Goal: Task Accomplishment & Management: Manage account settings

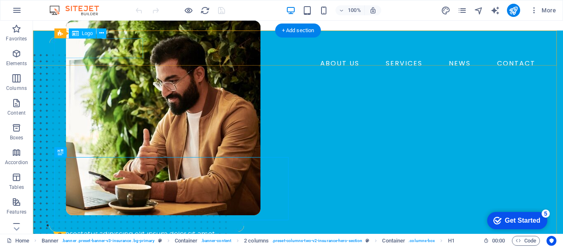
click at [91, 48] on div at bounding box center [297, 47] width 481 height 20
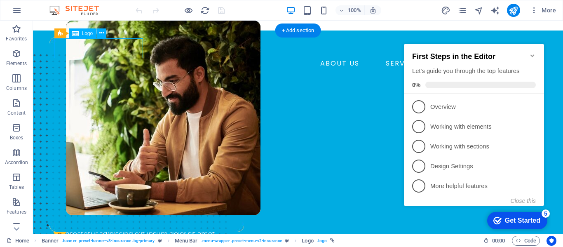
click at [91, 48] on div at bounding box center [297, 47] width 481 height 20
select select "px"
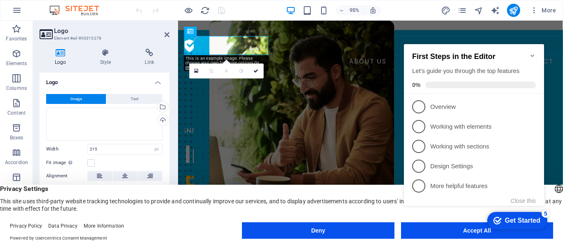
click at [533, 54] on icon "Minimize checklist" at bounding box center [532, 55] width 7 height 7
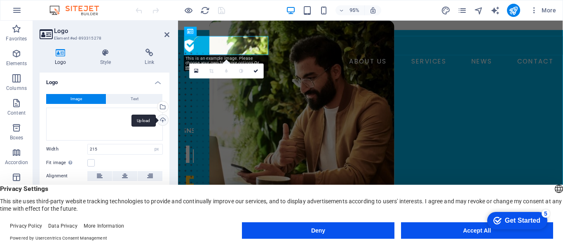
click at [162, 117] on div "Upload" at bounding box center [162, 121] width 12 height 12
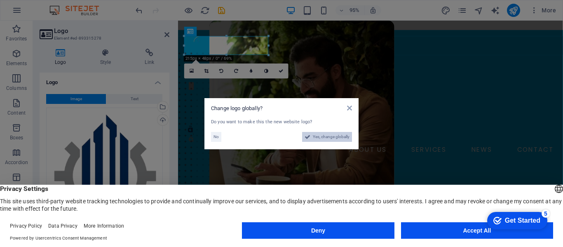
click at [320, 137] on span "Yes, change globally" at bounding box center [331, 137] width 37 height 10
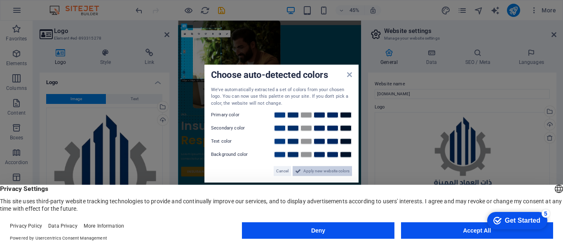
click at [303, 168] on span "Apply new website colors" at bounding box center [326, 171] width 46 height 10
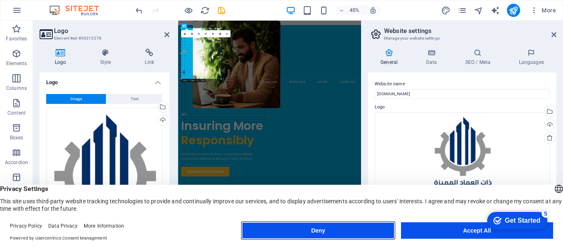
click at [352, 230] on button "Deny" at bounding box center [318, 230] width 152 height 16
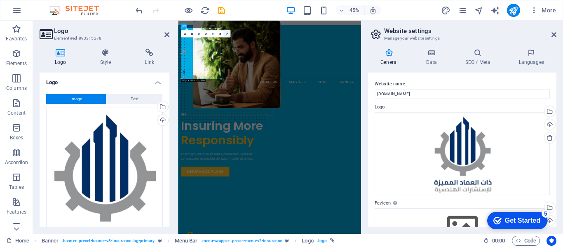
click at [227, 35] on link at bounding box center [226, 33] width 7 height 7
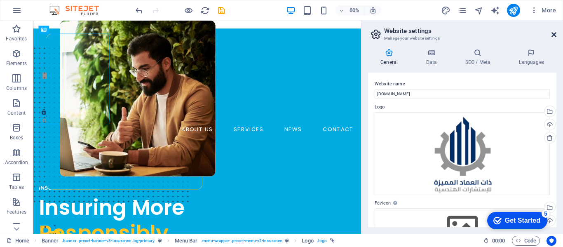
click at [551, 33] on icon at bounding box center [553, 34] width 5 height 7
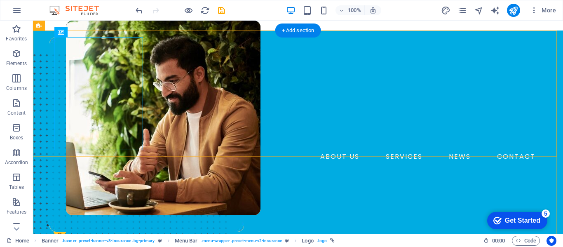
click at [177, 106] on div "ABOUT US SERVICES NEWS CONTACT BOOK A CALL" at bounding box center [298, 111] width 530 height 161
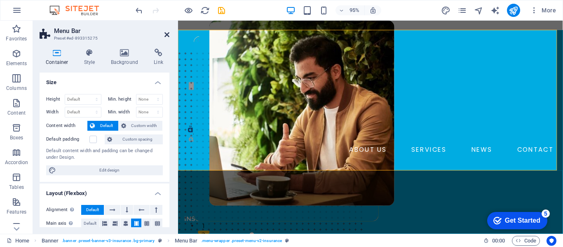
drag, startPoint x: 165, startPoint y: 37, endPoint x: 133, endPoint y: 16, distance: 38.5
click at [166, 37] on icon at bounding box center [166, 34] width 5 height 7
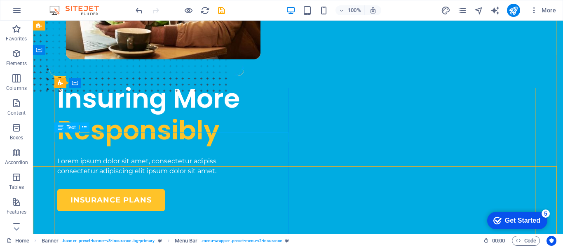
scroll to position [41, 0]
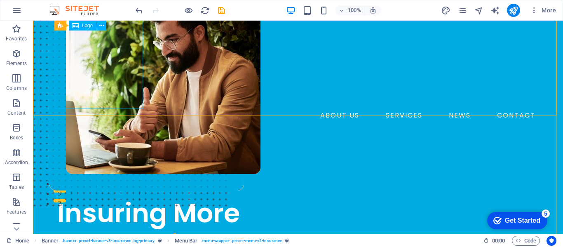
click at [95, 75] on div at bounding box center [297, 52] width 481 height 113
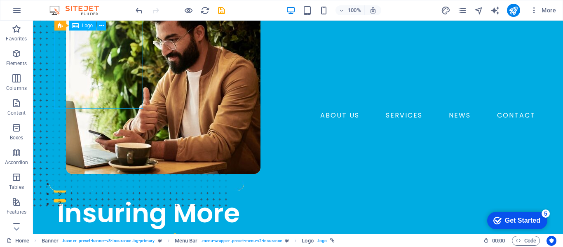
click at [95, 75] on div at bounding box center [297, 52] width 481 height 113
select select "px"
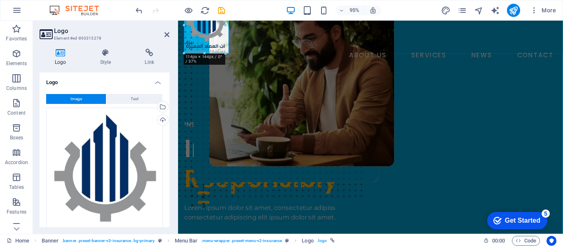
drag, startPoint x: 267, startPoint y: 103, endPoint x: 44, endPoint y: 52, distance: 228.9
type input "104"
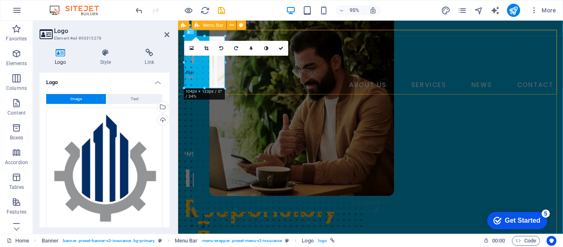
scroll to position [0, 0]
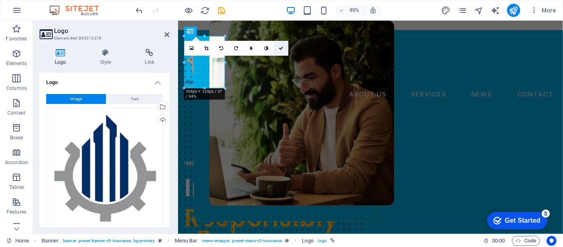
click at [282, 47] on icon at bounding box center [281, 48] width 5 height 5
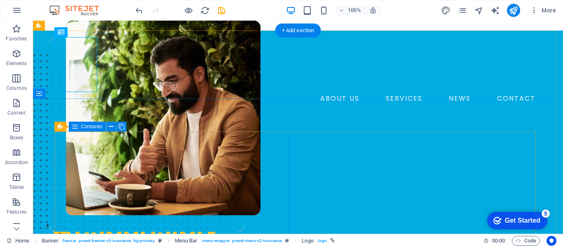
click at [134, 167] on div "INSURANCE COMPANY Insuring More Responsibly Lorem ipsum dolor sit amet, consect…" at bounding box center [174, 238] width 234 height 142
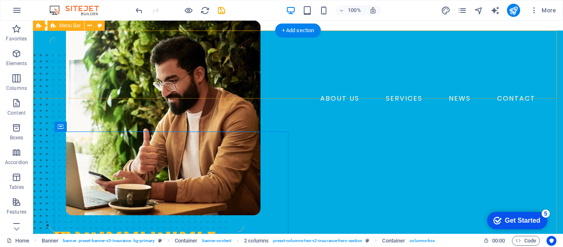
click at [157, 78] on div "ABOUT US SERVICES NEWS CONTACT BOOK A CALL" at bounding box center [298, 82] width 530 height 103
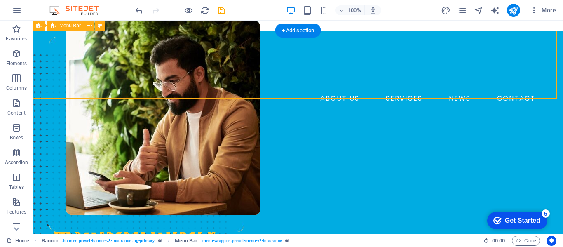
click at [157, 78] on div "ABOUT US SERVICES NEWS CONTACT BOOK A CALL" at bounding box center [298, 82] width 530 height 103
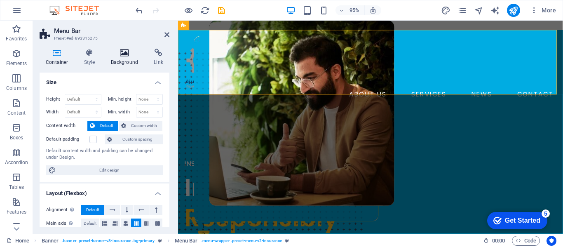
click at [115, 57] on h4 "Background" at bounding box center [126, 57] width 43 height 17
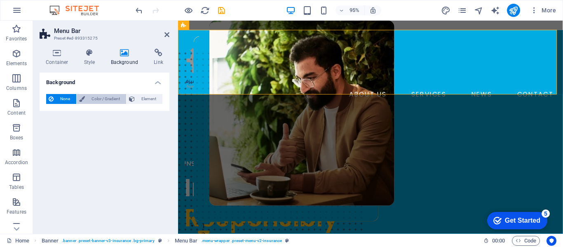
click at [98, 101] on span "Color / Gradient" at bounding box center [105, 99] width 36 height 10
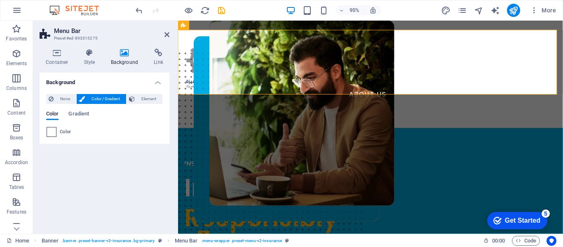
click at [52, 132] on span at bounding box center [51, 131] width 9 height 9
type input "#ffffff"
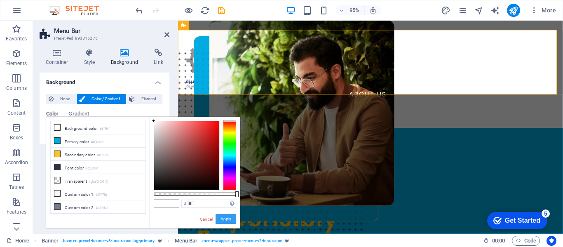
click at [223, 217] on button "Apply" at bounding box center [226, 219] width 21 height 10
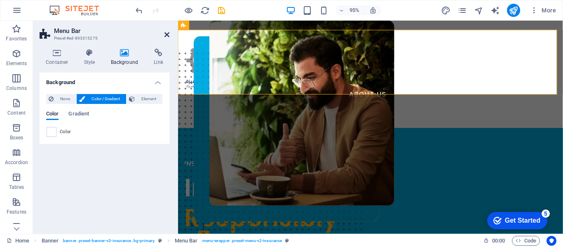
click at [167, 33] on icon at bounding box center [166, 34] width 5 height 7
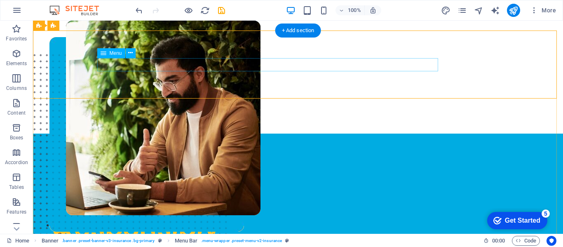
click at [242, 92] on nav "ABOUT US SERVICES NEWS CONTACT" at bounding box center [297, 98] width 481 height 13
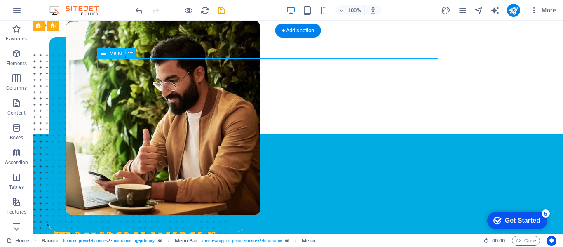
click at [242, 92] on nav "ABOUT US SERVICES NEWS CONTACT" at bounding box center [297, 98] width 481 height 13
select select "1"
select select
select select "2"
select select
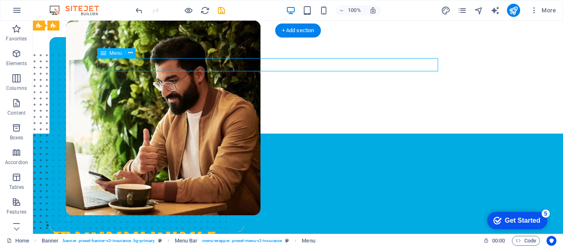
select select "3"
select select
select select "4"
select select
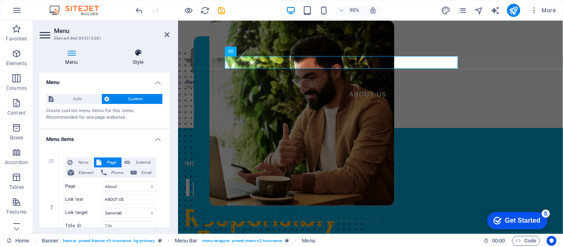
click at [136, 56] on icon at bounding box center [138, 53] width 63 height 8
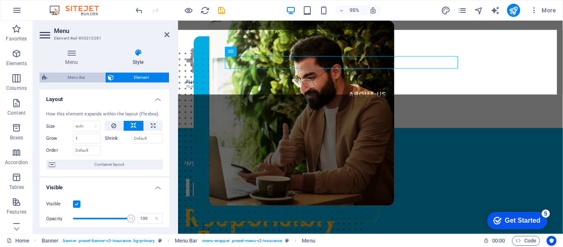
click at [78, 74] on span "Menu Bar" at bounding box center [76, 78] width 53 height 10
select select "rem"
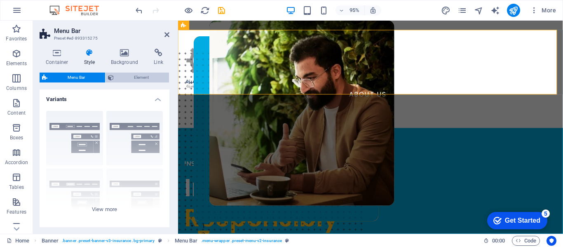
click at [134, 80] on span "Element" at bounding box center [141, 78] width 50 height 10
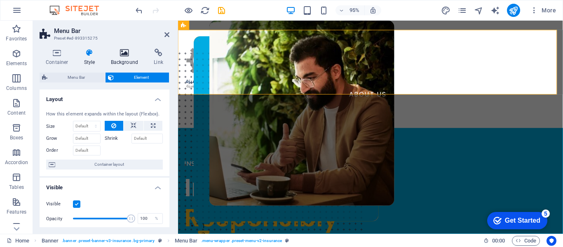
click at [120, 56] on icon at bounding box center [125, 53] width 40 height 8
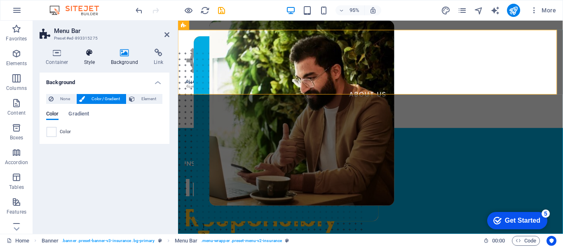
click at [89, 55] on icon at bounding box center [89, 53] width 23 height 8
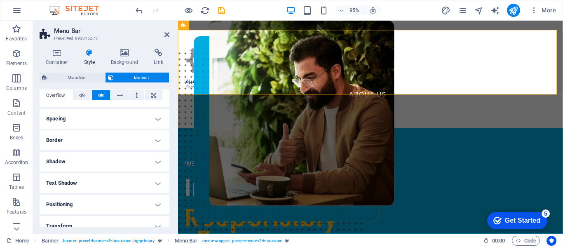
scroll to position [124, 0]
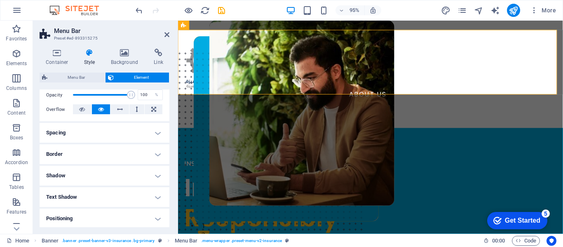
click at [152, 129] on h4 "Spacing" at bounding box center [105, 133] width 130 height 20
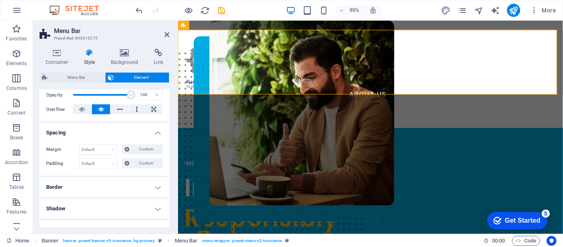
click at [152, 129] on h4 "Spacing" at bounding box center [105, 130] width 130 height 15
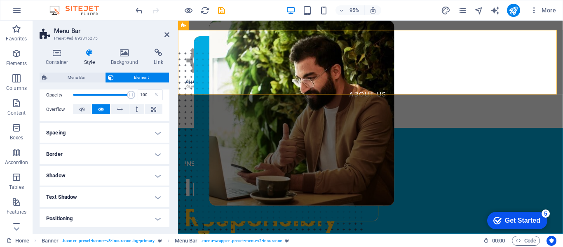
click at [153, 155] on h4 "Border" at bounding box center [105, 154] width 130 height 20
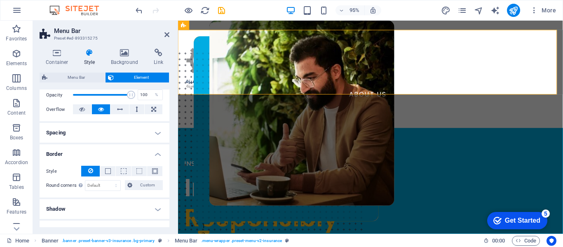
click at [153, 155] on h4 "Border" at bounding box center [105, 151] width 130 height 15
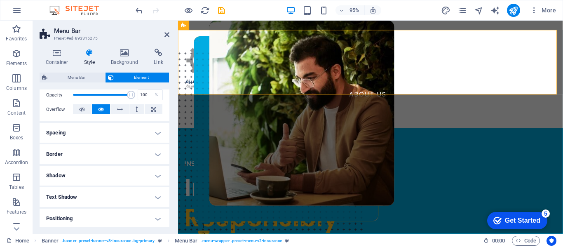
click at [152, 176] on h4 "Shadow" at bounding box center [105, 176] width 130 height 20
click at [152, 176] on h4 "Shadow" at bounding box center [105, 173] width 130 height 15
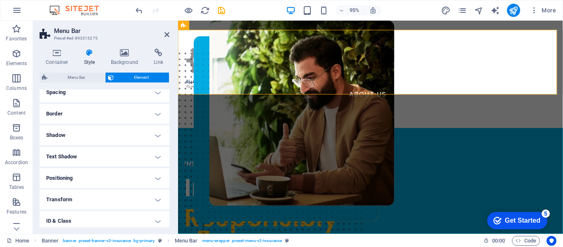
scroll to position [165, 0]
click at [123, 153] on h4 "Text Shadow" at bounding box center [105, 156] width 130 height 20
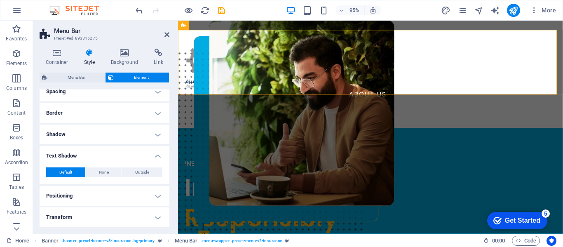
click at [123, 153] on h4 "Text Shadow" at bounding box center [105, 153] width 130 height 15
click at [125, 175] on h4 "Positioning" at bounding box center [105, 177] width 130 height 20
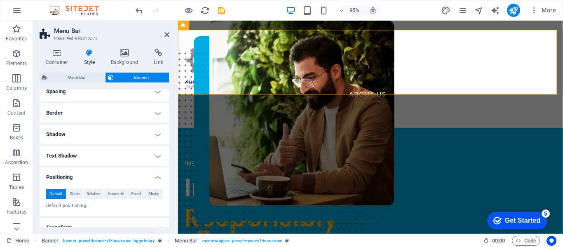
click at [125, 175] on h4 "Positioning" at bounding box center [105, 174] width 130 height 15
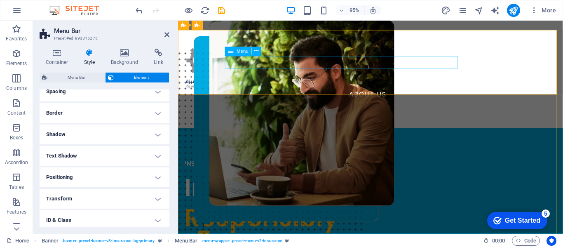
click at [307, 92] on nav "ABOUT US SERVICES NEWS CONTACT" at bounding box center [381, 98] width 392 height 13
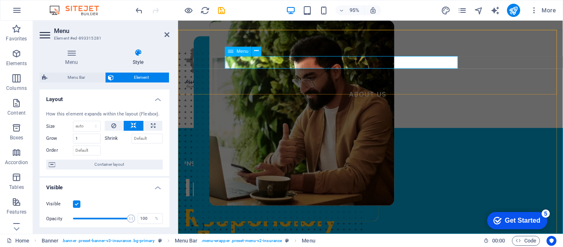
click at [250, 50] on div "Menu" at bounding box center [238, 51] width 27 height 9
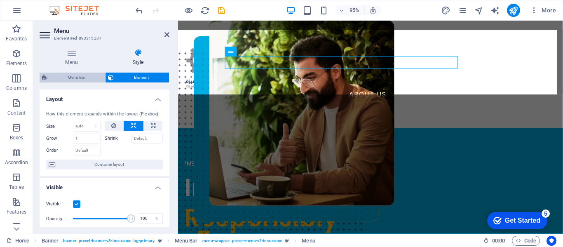
click at [95, 79] on span "Menu Bar" at bounding box center [76, 78] width 53 height 10
select select "rem"
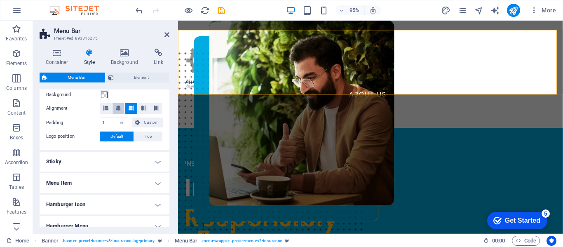
scroll to position [206, 0]
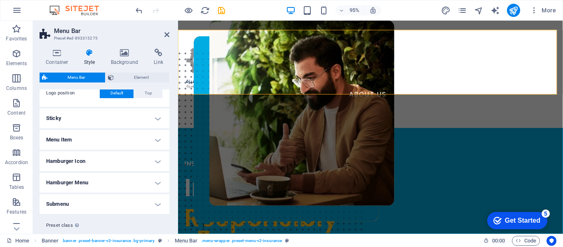
click at [132, 133] on h4 "Menu Item" at bounding box center [105, 140] width 130 height 20
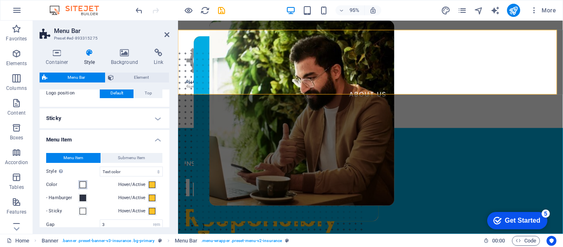
click at [80, 185] on span at bounding box center [83, 184] width 7 height 7
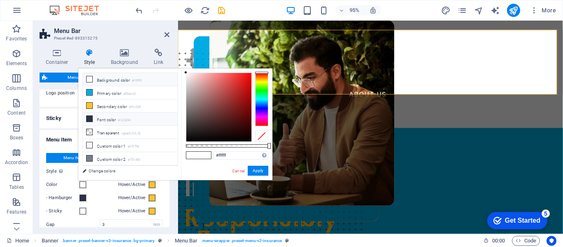
click at [100, 120] on li "Font color #2c3244" at bounding box center [130, 119] width 95 height 13
type input "#2c3244"
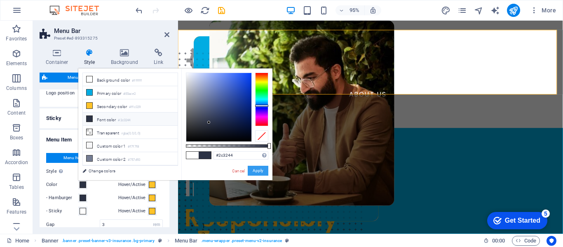
click at [250, 171] on button "Apply" at bounding box center [258, 171] width 21 height 10
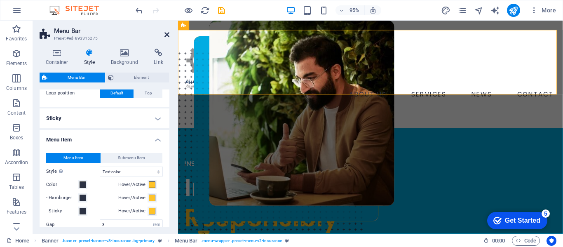
click at [167, 32] on icon at bounding box center [166, 34] width 5 height 7
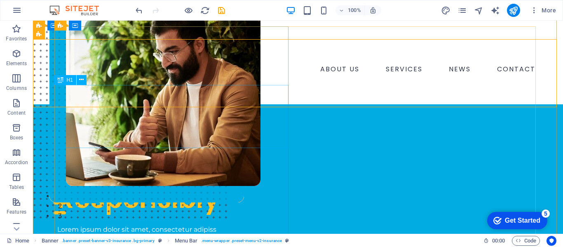
scroll to position [0, 0]
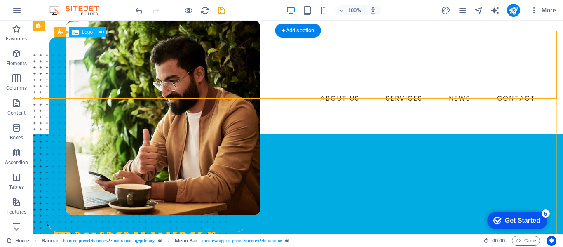
click at [79, 71] on div at bounding box center [297, 64] width 481 height 55
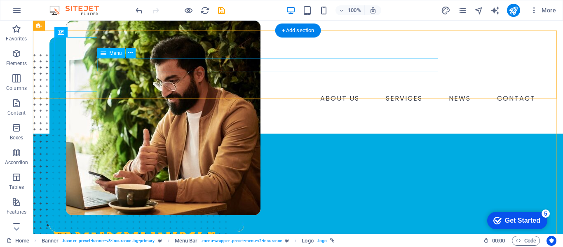
click at [138, 92] on nav "ABOUT US SERVICES NEWS CONTACT" at bounding box center [297, 98] width 481 height 13
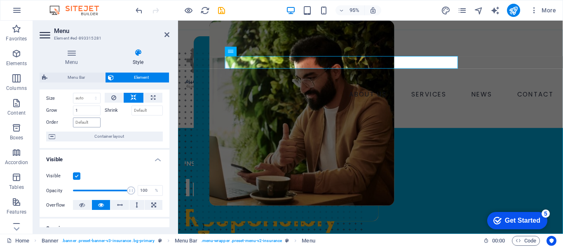
scroll to position [41, 0]
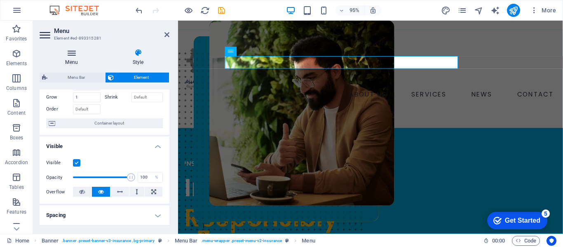
click at [67, 62] on h4 "Menu" at bounding box center [73, 57] width 67 height 17
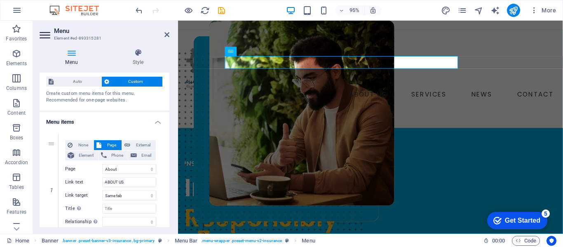
scroll to position [0, 0]
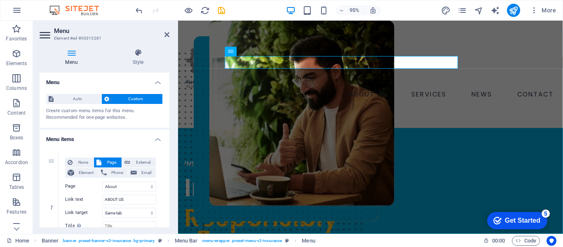
click at [114, 94] on span "Custom" at bounding box center [136, 99] width 49 height 10
click at [112, 99] on span "Custom" at bounding box center [136, 99] width 49 height 10
click at [134, 61] on h4 "Style" at bounding box center [138, 57] width 63 height 17
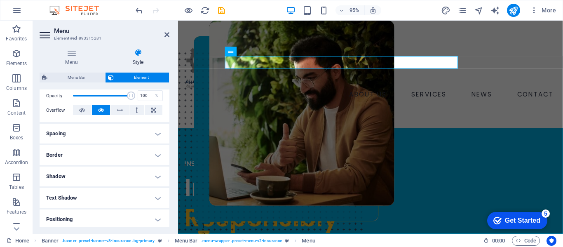
scroll to position [124, 0]
click at [152, 137] on h4 "Spacing" at bounding box center [105, 133] width 130 height 20
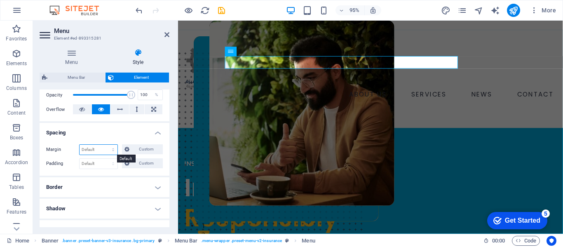
click at [92, 154] on select "Default auto px % rem vw vh Custom" at bounding box center [99, 150] width 38 height 10
select select "px"
click at [105, 145] on select "Default auto px % rem vw vh Custom" at bounding box center [99, 150] width 38 height 10
type input "0"
click at [97, 163] on select "Default px rem % vh vw Custom" at bounding box center [99, 164] width 38 height 10
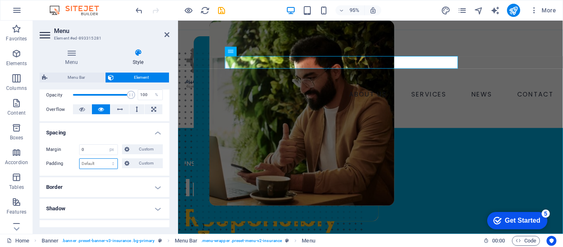
select select "px"
click at [105, 159] on select "Default px rem % vh vw Custom" at bounding box center [99, 164] width 38 height 10
type input "0"
click at [99, 134] on h4 "Spacing" at bounding box center [105, 130] width 130 height 15
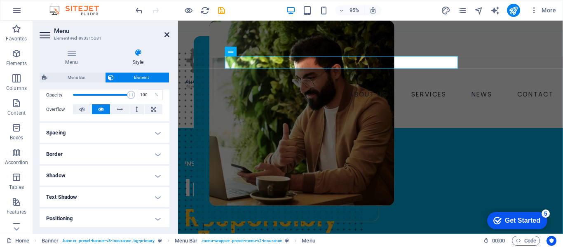
drag, startPoint x: 166, startPoint y: 37, endPoint x: 133, endPoint y: 16, distance: 38.9
click at [166, 37] on icon at bounding box center [166, 34] width 5 height 7
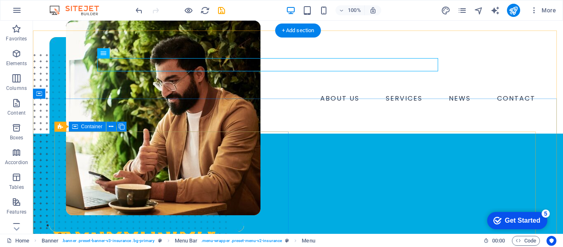
click at [150, 167] on div "INSURANCE COMPANY Insuring More Responsibly Lorem ipsum dolor sit amet, consect…" at bounding box center [174, 238] width 234 height 142
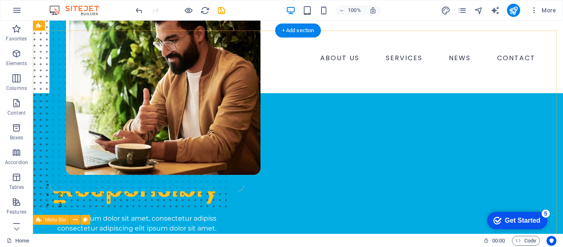
scroll to position [0, 0]
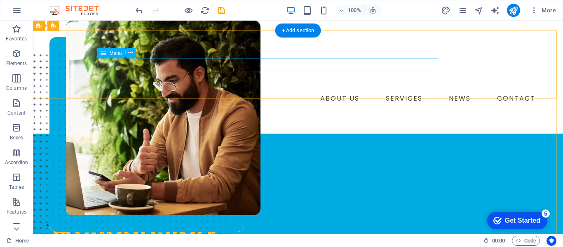
click at [323, 92] on nav "ABOUT US SERVICES NEWS CONTACT" at bounding box center [297, 98] width 481 height 13
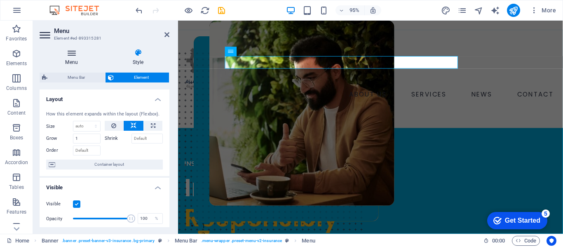
click at [76, 61] on h4 "Menu" at bounding box center [73, 57] width 67 height 17
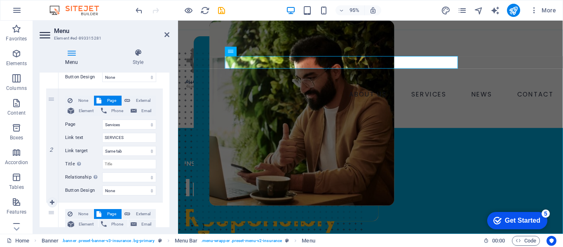
scroll to position [124, 0]
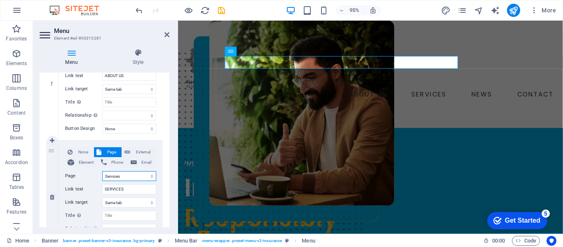
click at [106, 179] on select "Home About Services News Contact Legal Notice Privacy" at bounding box center [129, 176] width 54 height 10
click at [107, 176] on select "Home About Services News Contact Legal Notice Privacy" at bounding box center [129, 176] width 54 height 10
click at [115, 188] on input "SERVICES" at bounding box center [129, 189] width 54 height 10
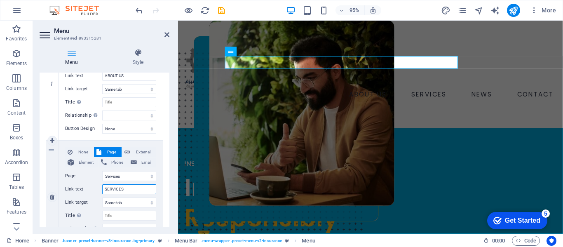
click at [115, 188] on input "SERVICES" at bounding box center [129, 189] width 54 height 10
click at [106, 190] on input "SERVICES" at bounding box center [129, 189] width 54 height 10
click at [104, 190] on input "SERVICES" at bounding box center [129, 189] width 54 height 10
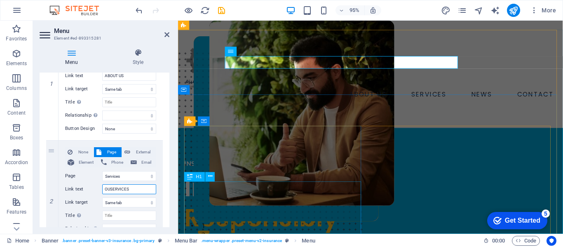
type input "OURSERVICES"
select select
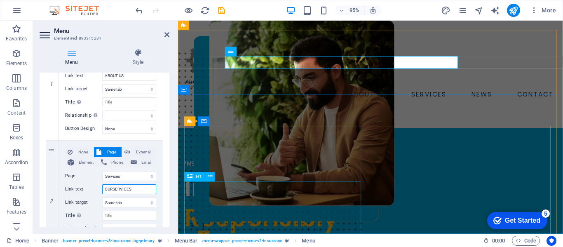
type input "OUR SERVICES"
select select
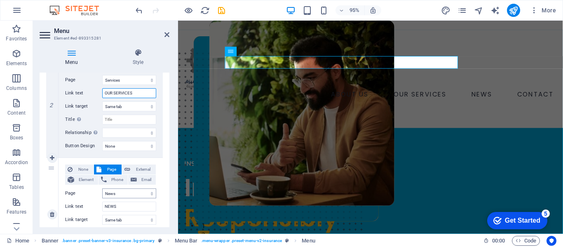
scroll to position [206, 0]
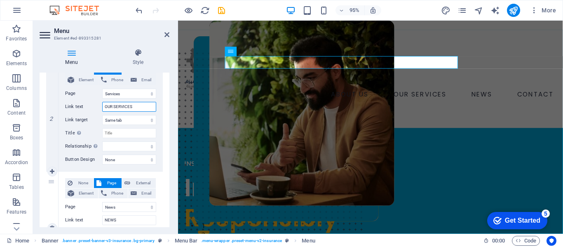
type input "OUR SERVICES"
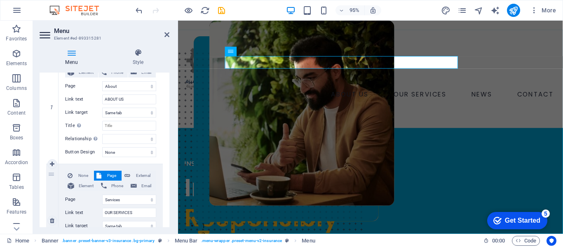
scroll to position [82, 0]
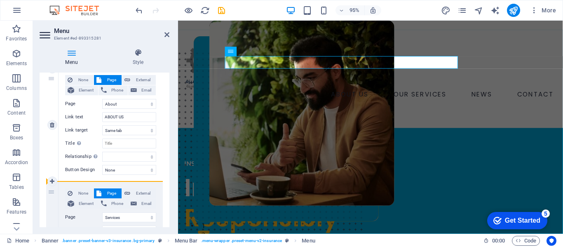
drag, startPoint x: 52, startPoint y: 195, endPoint x: 81, endPoint y: 180, distance: 32.6
select select
select select "3"
type input "NEWS"
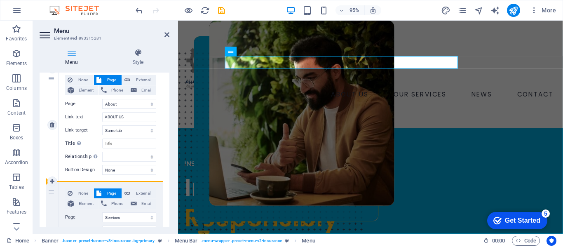
select select
select select "2"
type input "OUR SERVICES"
select select
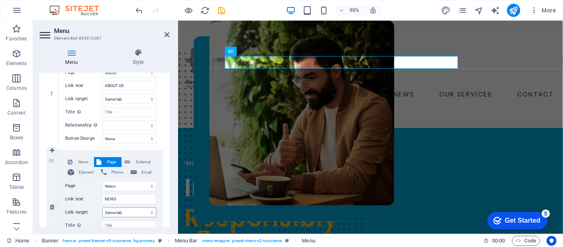
scroll to position [165, 0]
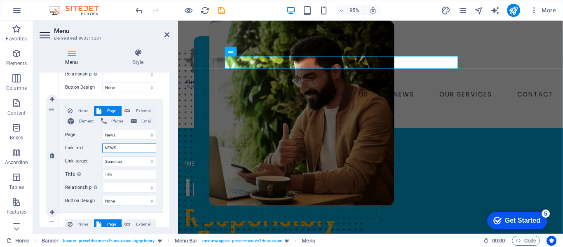
click at [117, 149] on input "NEWS" at bounding box center [129, 148] width 54 height 10
type input "W"
select select
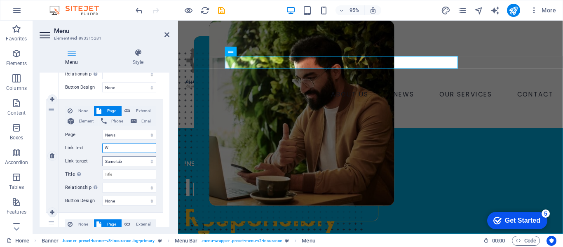
select select
type input "Wha"
select select
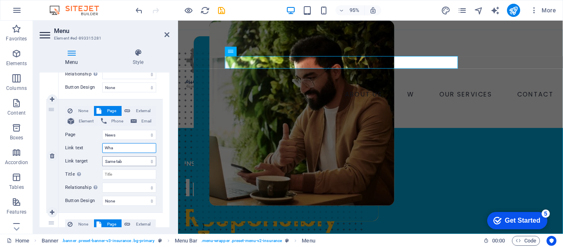
select select
type input "Why"
select select
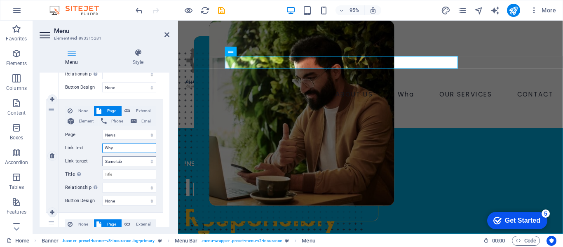
select select
type input "Why A"
select select
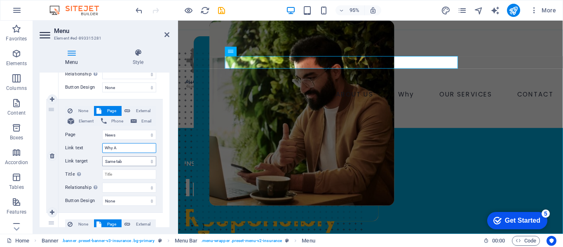
select select
type input "Why DAA"
select select
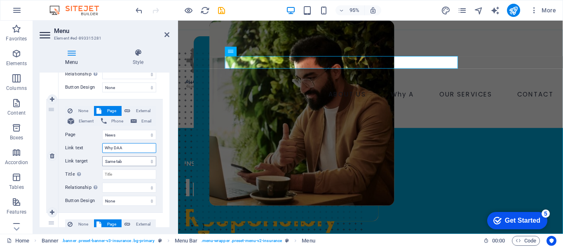
select select
click at [126, 149] on input "Why DAA" at bounding box center [129, 148] width 54 height 10
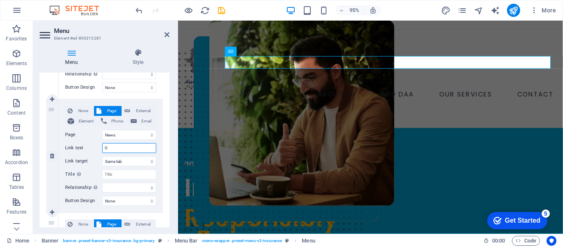
type input "OU"
select select
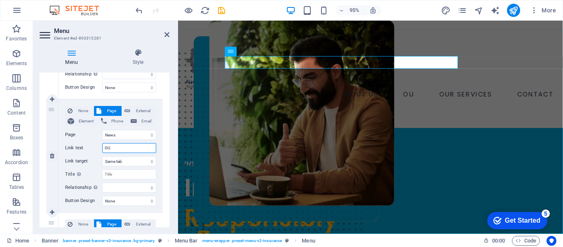
type input "OUR"
select select
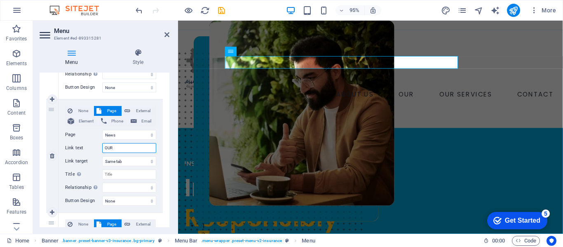
type input "OUR"
select select
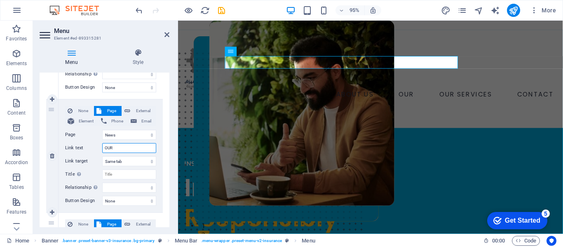
click at [129, 145] on input "OUR" at bounding box center [129, 148] width 54 height 10
paste input "Advantage"
type input "OUR Advantage"
select select
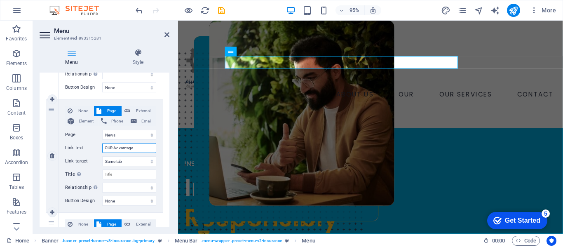
select select
drag, startPoint x: 136, startPoint y: 150, endPoint x: 116, endPoint y: 153, distance: 19.9
click at [116, 153] on input "OUR Advantage" at bounding box center [129, 148] width 54 height 10
type input "OUR AD"
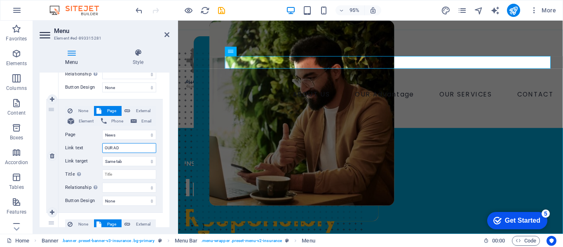
select select
type input "OUR ADV"
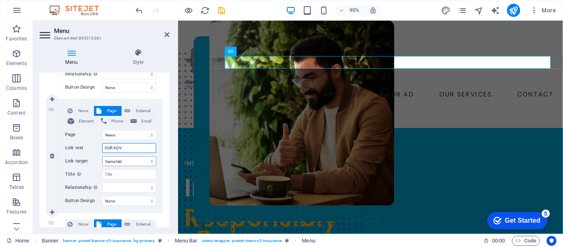
select select
type input "OUR ADVA"
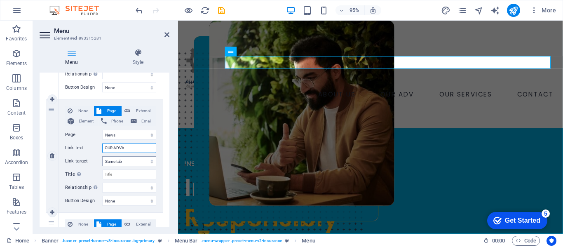
select select
type input "OUR ADVANT"
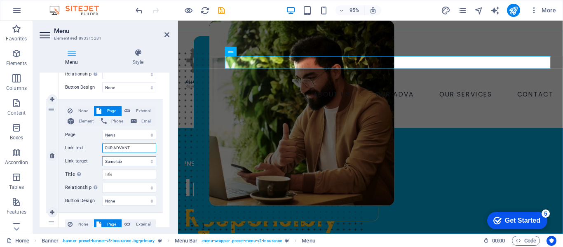
select select
type input "OUR ADVANTA"
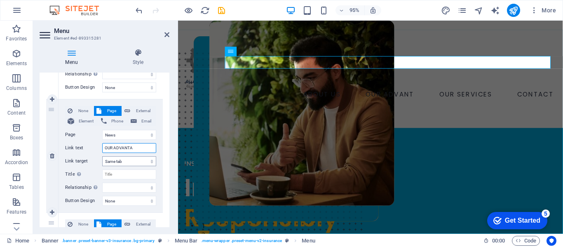
select select
type input "OUR ADVANTAGE"
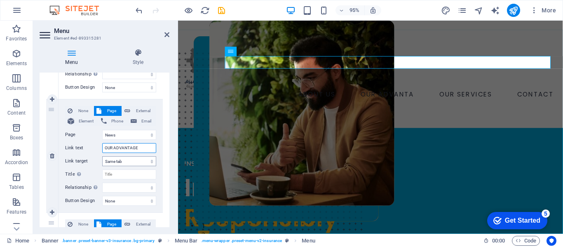
select select
type input "OUR ADVANTAGE"
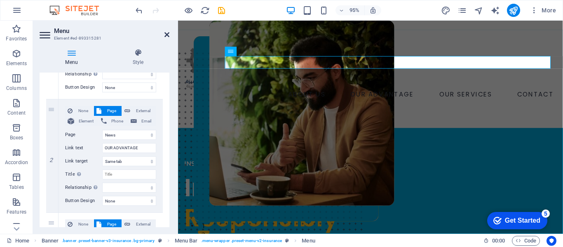
click at [167, 34] on icon at bounding box center [166, 34] width 5 height 7
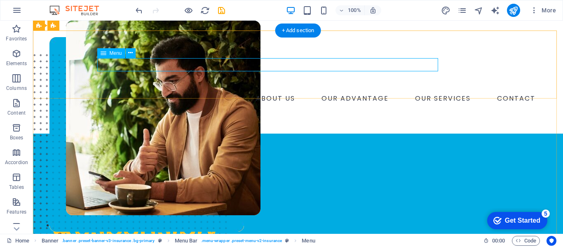
click at [252, 92] on nav "ABOUT US OUR ADVANTAGE OUR SERVICES CONTACT" at bounding box center [297, 98] width 481 height 13
select select "1"
select select
select select "3"
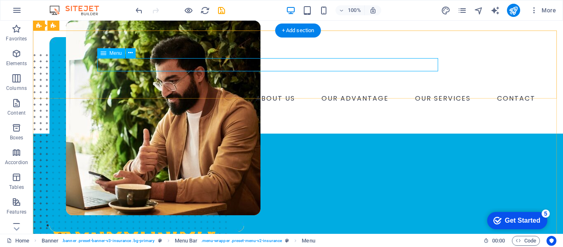
select select
select select "2"
select select
select select "4"
select select
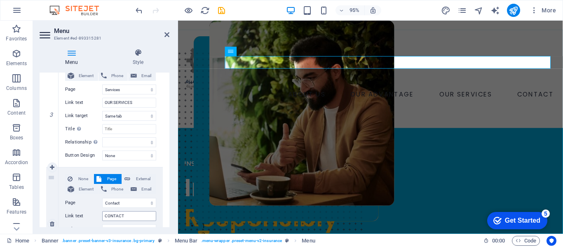
scroll to position [317, 0]
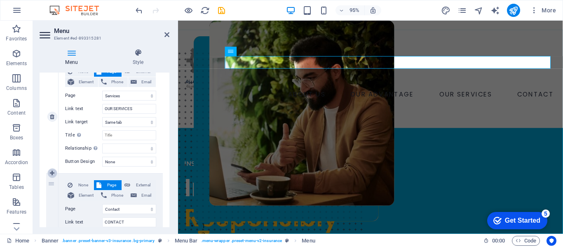
click at [54, 171] on icon at bounding box center [52, 173] width 5 height 6
select select
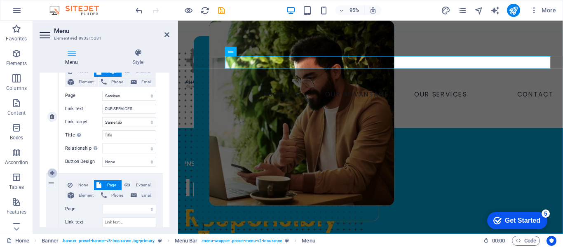
select select "4"
select select
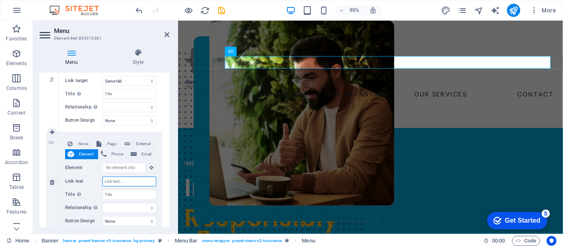
click at [116, 181] on input "Link text" at bounding box center [129, 181] width 54 height 10
type input "Ck"
select select
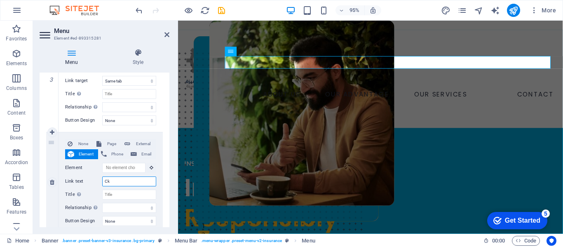
select select
type input "C"
select select
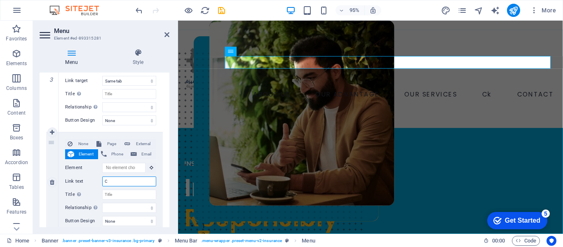
select select
type input "CL"
select select
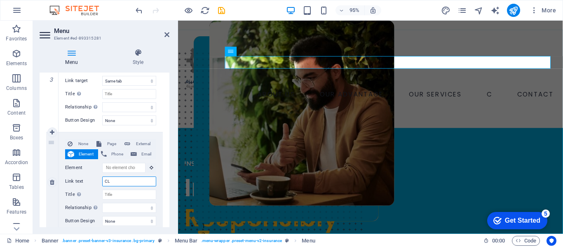
select select
type input "[PERSON_NAME]"
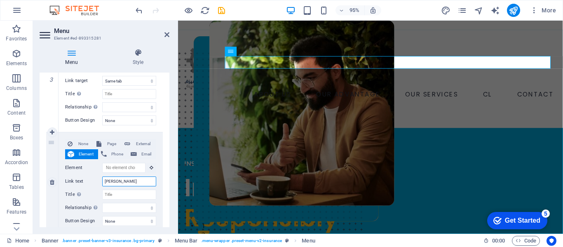
select select
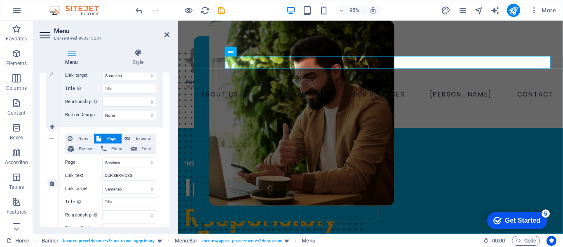
scroll to position [235, 0]
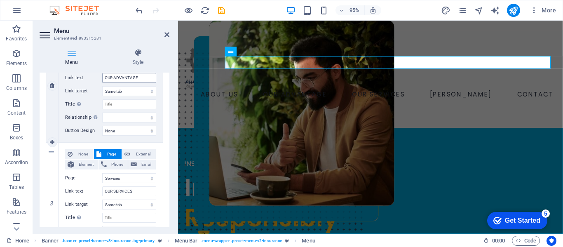
type input "[PERSON_NAME]"
click at [108, 77] on input "OUR ADVANTAGE" at bounding box center [129, 78] width 54 height 10
click at [110, 192] on input "OUR SERVICES" at bounding box center [129, 191] width 54 height 10
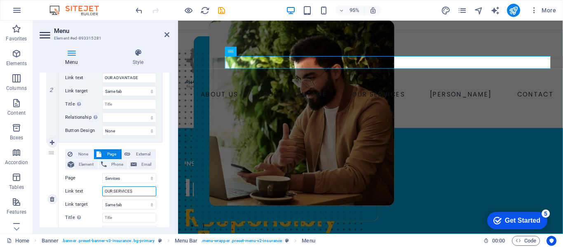
type input "SERVICES"
select select
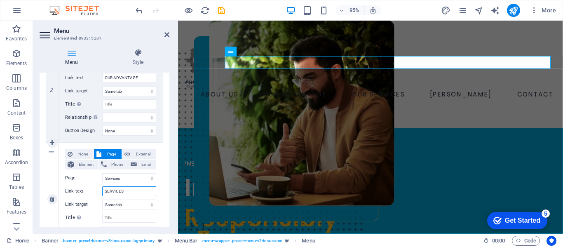
select select
type input "SERVICES"
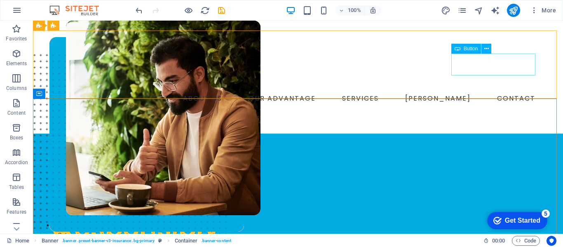
click at [473, 49] on span "Button" at bounding box center [471, 48] width 14 height 5
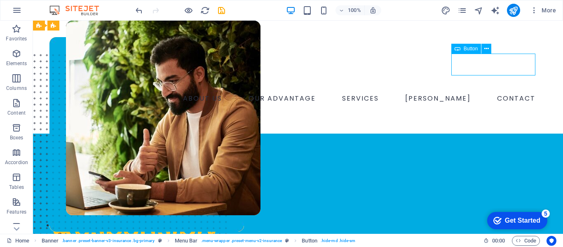
drag, startPoint x: 473, startPoint y: 49, endPoint x: 3, endPoint y: 72, distance: 470.8
click at [473, 49] on span "Button" at bounding box center [471, 48] width 14 height 5
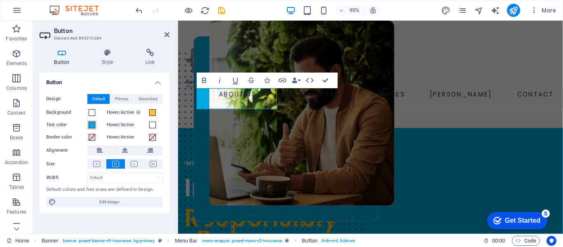
click at [92, 123] on span at bounding box center [92, 125] width 7 height 7
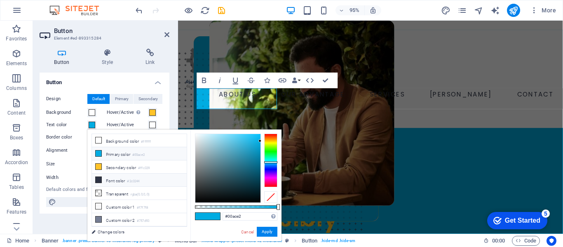
click at [99, 181] on icon at bounding box center [99, 180] width 6 height 6
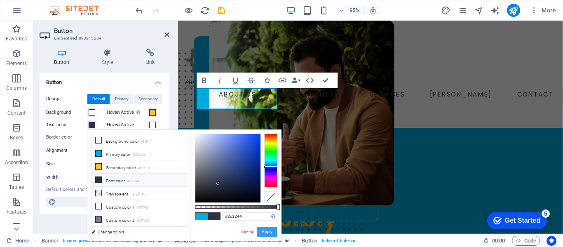
click at [263, 231] on button "Apply" at bounding box center [267, 232] width 21 height 10
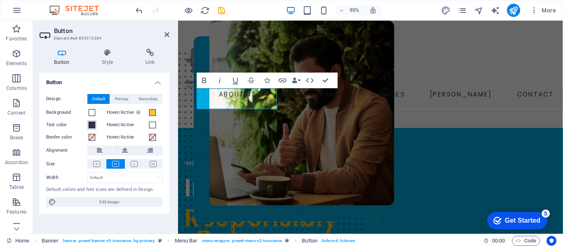
click at [91, 124] on span at bounding box center [92, 125] width 7 height 7
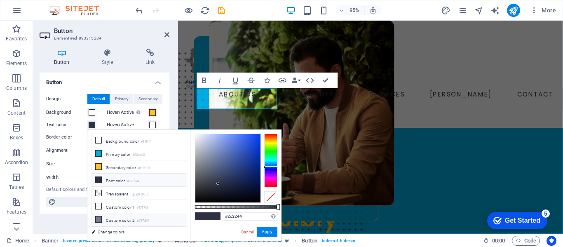
scroll to position [23, 0]
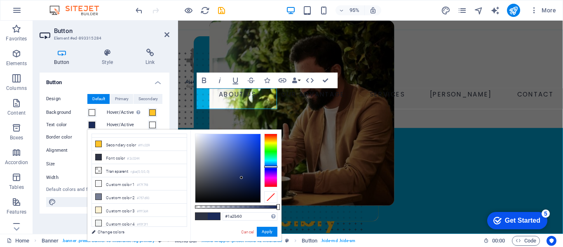
type input "#192b60"
drag, startPoint x: 219, startPoint y: 183, endPoint x: 243, endPoint y: 176, distance: 25.4
click at [243, 176] on div at bounding box center [243, 175] width 3 height 3
click at [263, 228] on button "Apply" at bounding box center [267, 232] width 21 height 10
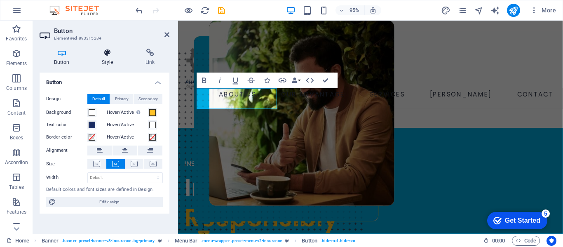
click at [111, 56] on icon at bounding box center [107, 53] width 40 height 8
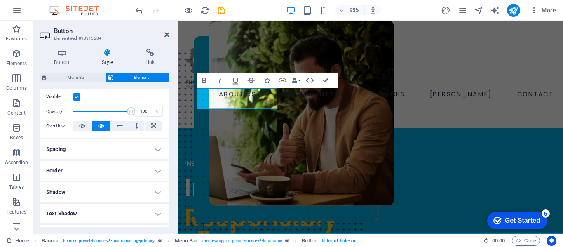
scroll to position [124, 0]
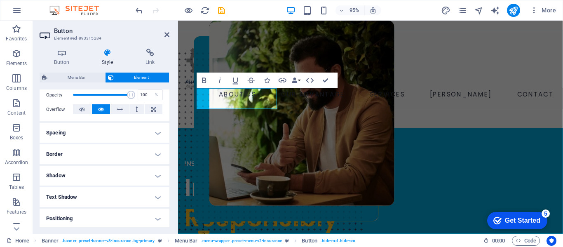
click at [124, 154] on h4 "Border" at bounding box center [105, 154] width 130 height 20
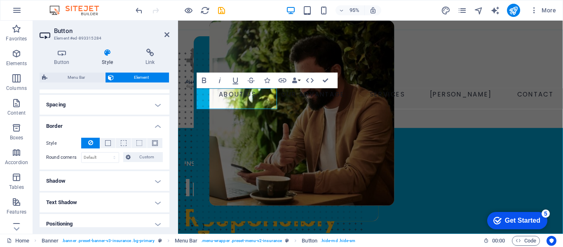
scroll to position [165, 0]
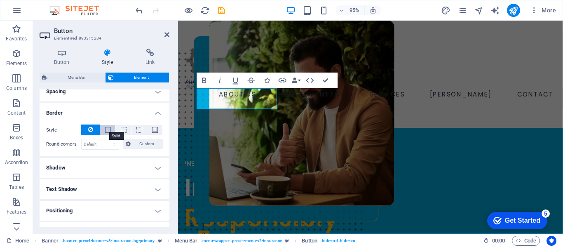
click at [108, 129] on span at bounding box center [108, 130] width 6 height 6
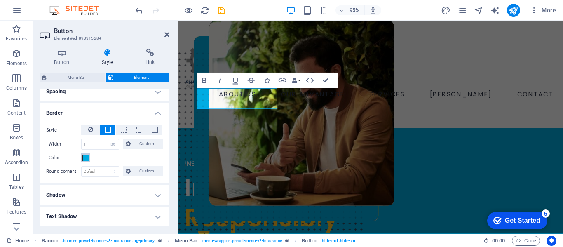
click at [84, 157] on span at bounding box center [85, 158] width 7 height 7
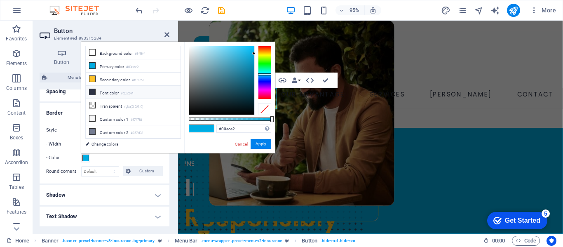
click at [93, 89] on icon at bounding box center [92, 92] width 6 height 6
type input "#2c3244"
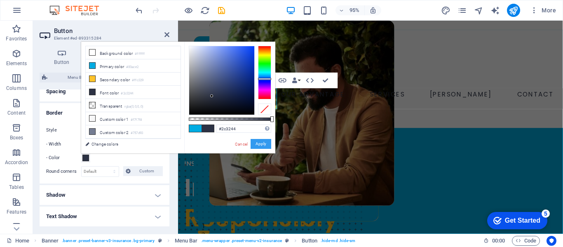
drag, startPoint x: 259, startPoint y: 145, endPoint x: 94, endPoint y: 127, distance: 166.7
click at [259, 145] on button "Apply" at bounding box center [261, 144] width 21 height 10
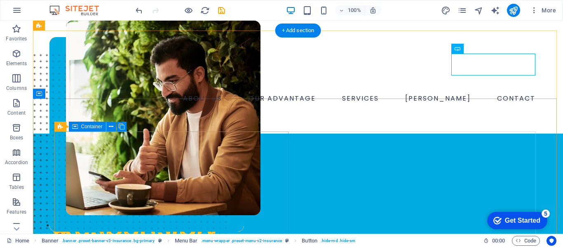
click at [288, 167] on div "INSURANCE COMPANY Insuring More Responsibly Lorem ipsum dolor sit amet, consect…" at bounding box center [174, 238] width 234 height 142
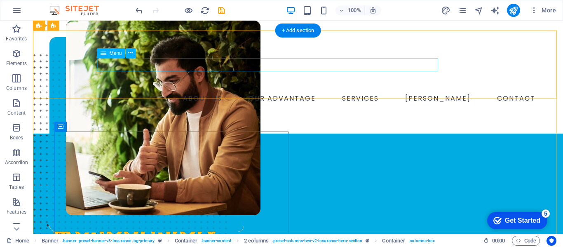
click at [416, 92] on nav "ABOUT US OUR ADVANTAGE SERVICES CLINTS CONTACT" at bounding box center [297, 98] width 481 height 13
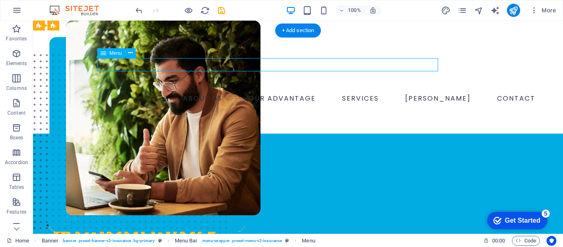
click at [416, 92] on nav "ABOUT US OUR ADVANTAGE SERVICES CLINTS CONTACT" at bounding box center [297, 98] width 481 height 13
select select "1"
select select
select select "3"
select select
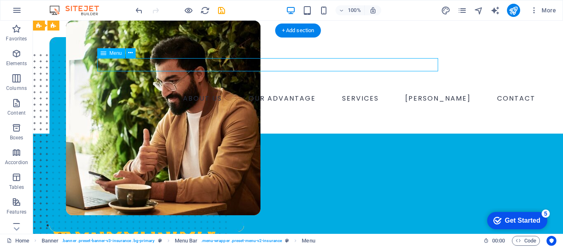
select select "2"
select select
select select "4"
select select
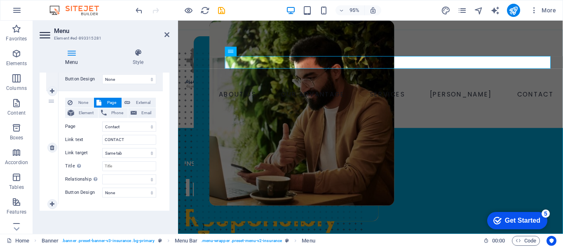
scroll to position [459, 0]
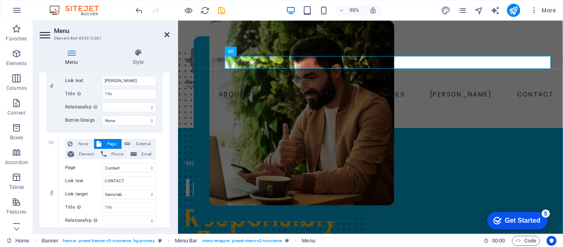
click at [164, 33] on icon at bounding box center [166, 34] width 5 height 7
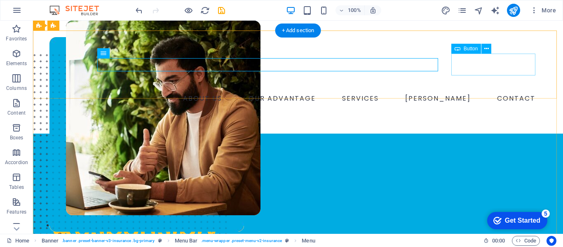
click at [501, 105] on div "BOOK A CALL" at bounding box center [304, 116] width 468 height 22
select select "px"
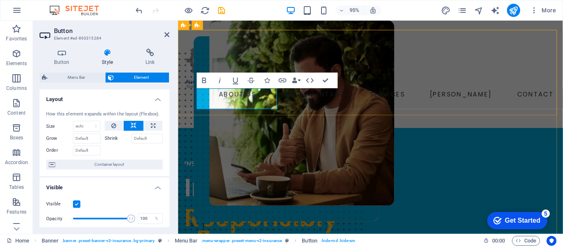
click at [250, 105] on link "BOOK A CALL" at bounding box center [240, 116] width 84 height 22
click at [248, 105] on link "BOOK A CALL" at bounding box center [240, 116] width 84 height 22
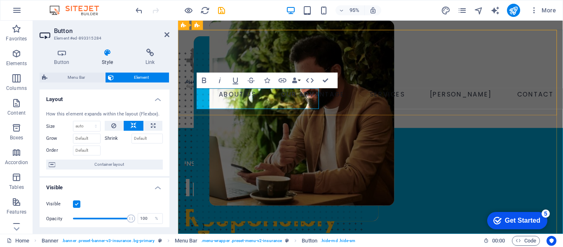
scroll to position [0, 4]
drag, startPoint x: 323, startPoint y: 84, endPoint x: 319, endPoint y: 80, distance: 6.1
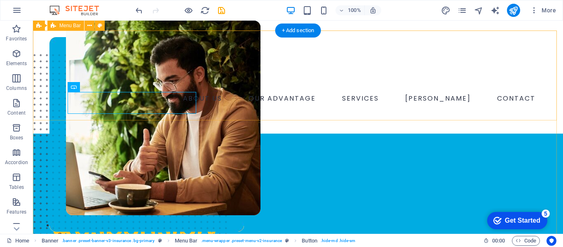
click at [256, 113] on div "ABOUT US OUR ADVANTAGE SERVICES CLINTS CONTACT Book a consultation" at bounding box center [298, 82] width 530 height 103
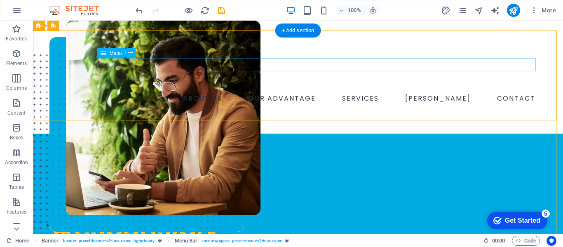
click at [189, 92] on nav "ABOUT US OUR ADVANTAGE SERVICES CLINTS CONTACT" at bounding box center [297, 98] width 481 height 13
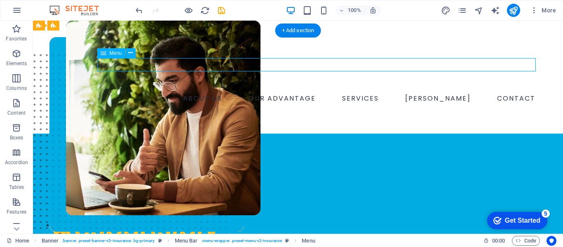
click at [189, 92] on nav "ABOUT US OUR ADVANTAGE SERVICES CLINTS CONTACT" at bounding box center [297, 98] width 481 height 13
select select "1"
select select
select select "3"
select select
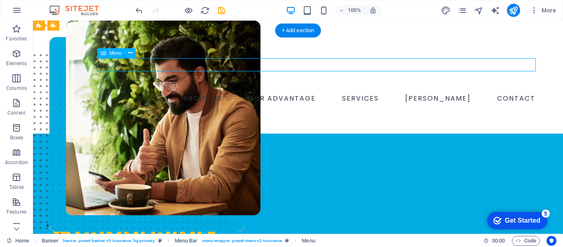
select select "2"
select select
select select "4"
select select
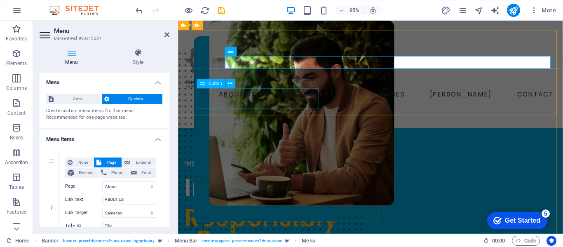
click at [287, 111] on div "Book a consultation" at bounding box center [387, 116] width 379 height 22
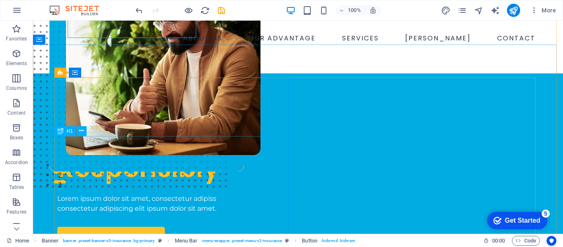
scroll to position [0, 0]
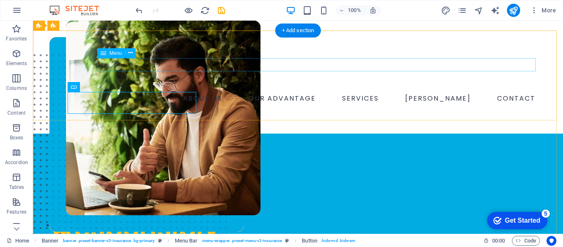
click at [312, 92] on nav "ABOUT US OUR ADVANTAGE SERVICES CLINTS CONTACT" at bounding box center [297, 98] width 481 height 13
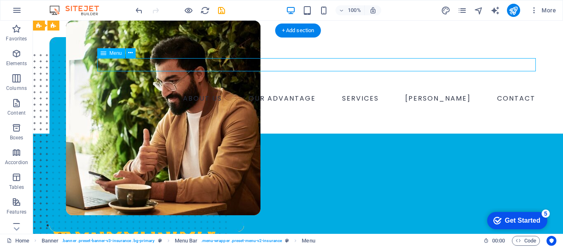
click at [312, 92] on nav "ABOUT US OUR ADVANTAGE SERVICES CLINTS CONTACT" at bounding box center [297, 98] width 481 height 13
select select "1"
select select
select select "3"
select select
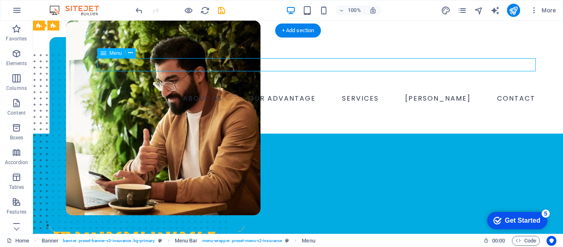
select select "2"
select select
select select "4"
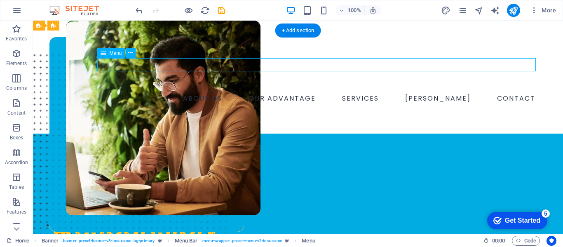
select select
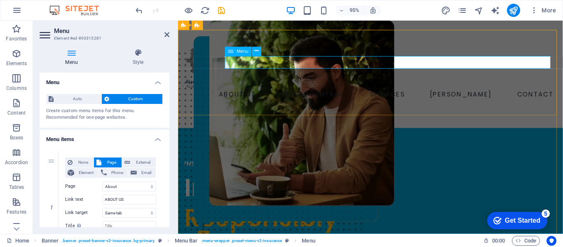
click at [342, 92] on nav "ABOUT US OUR ADVANTAGE SERVICES CLINTS CONTACT" at bounding box center [381, 98] width 392 height 13
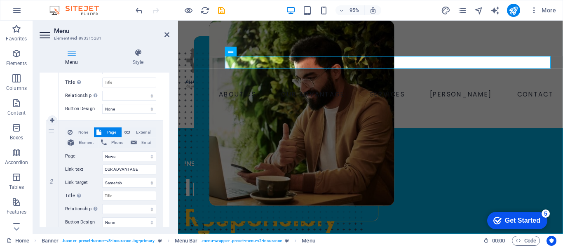
scroll to position [165, 0]
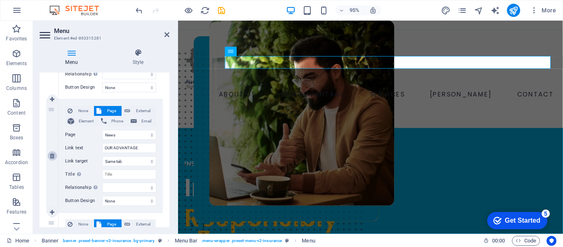
click at [52, 157] on icon at bounding box center [52, 156] width 5 height 6
select select
select select "2"
type input "SERVICES"
select select
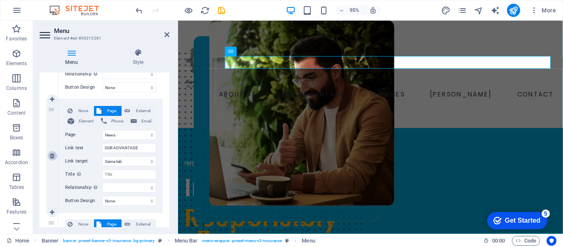
type input "[PERSON_NAME]"
select select
select select "4"
type input "CONTACT"
select select
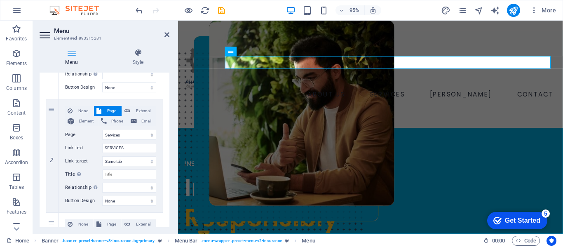
click at [164, 35] on header "Menu Element #ed-893315281" at bounding box center [105, 31] width 130 height 21
click at [166, 34] on icon at bounding box center [166, 34] width 5 height 7
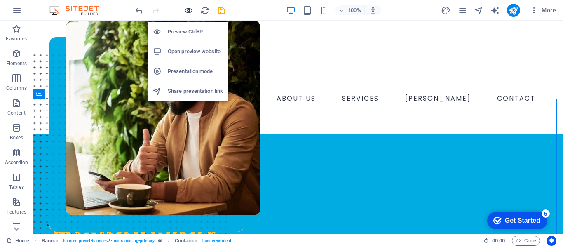
click at [188, 12] on icon "button" at bounding box center [188, 10] width 9 height 9
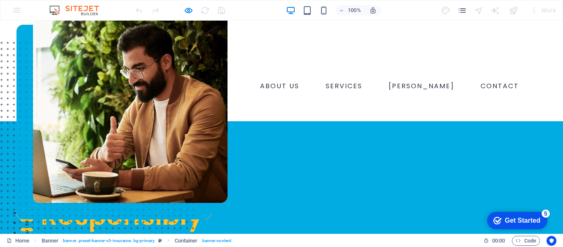
scroll to position [0, 0]
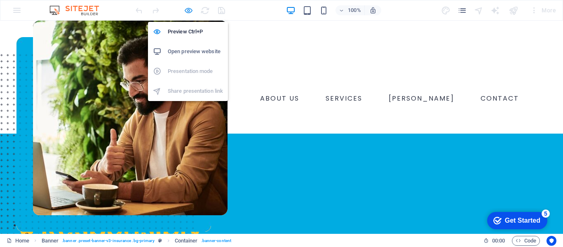
click at [186, 14] on icon "button" at bounding box center [188, 10] width 9 height 9
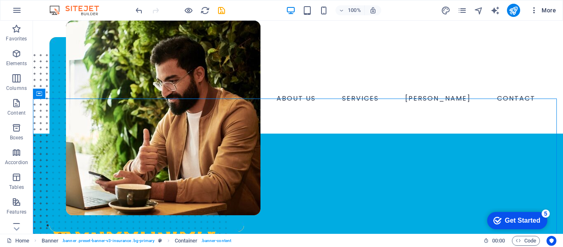
click at [551, 10] on span "More" at bounding box center [543, 10] width 26 height 8
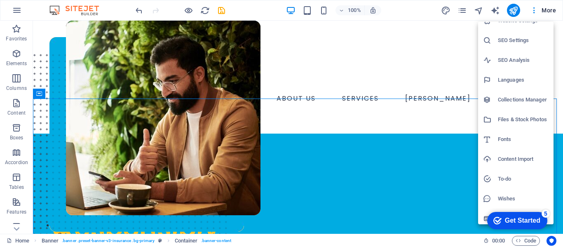
scroll to position [15, 0]
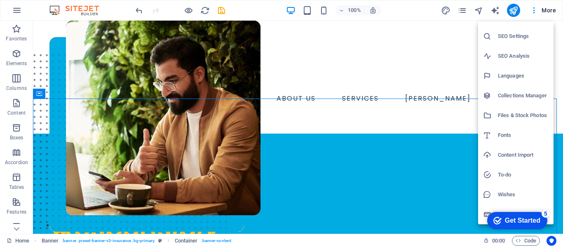
click at [444, 8] on div at bounding box center [281, 123] width 563 height 247
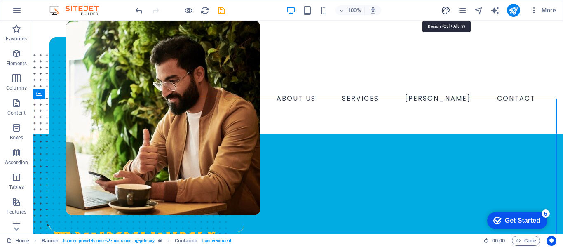
click at [444, 9] on icon "design" at bounding box center [445, 10] width 9 height 9
select select "600"
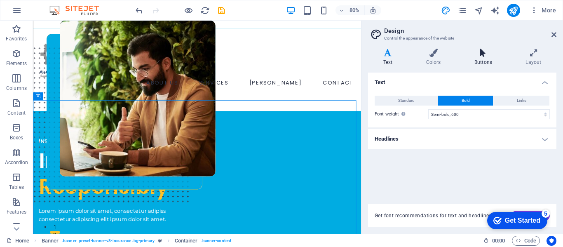
click at [478, 55] on icon at bounding box center [483, 53] width 48 height 8
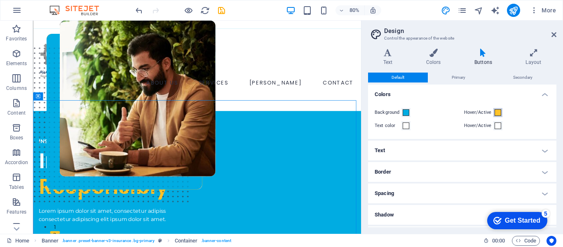
click at [496, 109] on span at bounding box center [498, 112] width 7 height 7
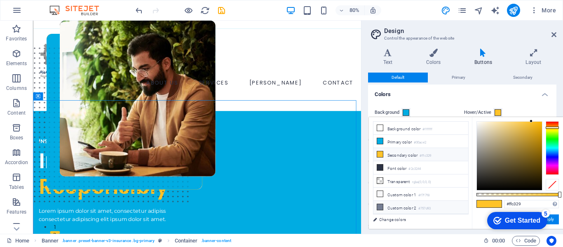
click at [382, 204] on icon at bounding box center [380, 207] width 6 height 6
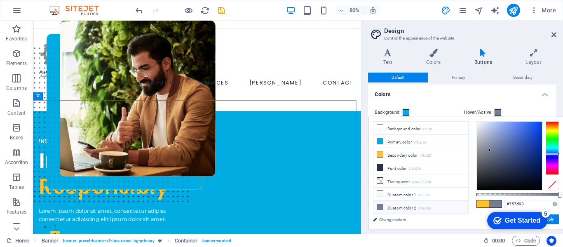
click at [505, 101] on div "Background Hover/Active Text color Hover/Active" at bounding box center [462, 119] width 192 height 40
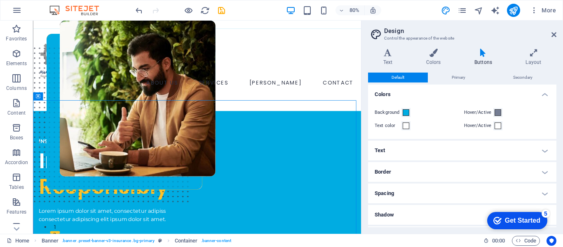
scroll to position [40, 0]
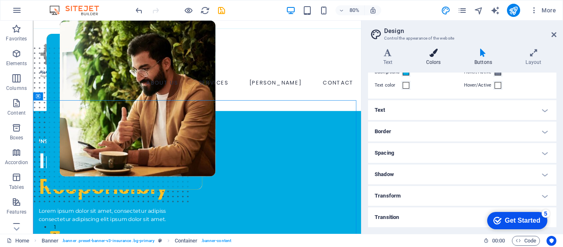
click at [432, 57] on h4 "Colors" at bounding box center [435, 57] width 48 height 17
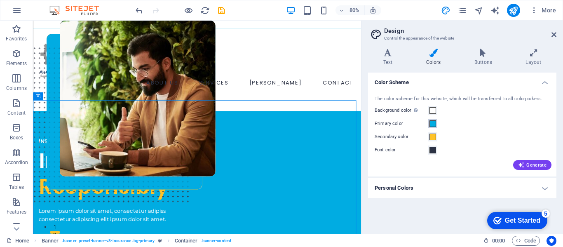
click at [433, 127] on button "Primary color" at bounding box center [432, 123] width 9 height 9
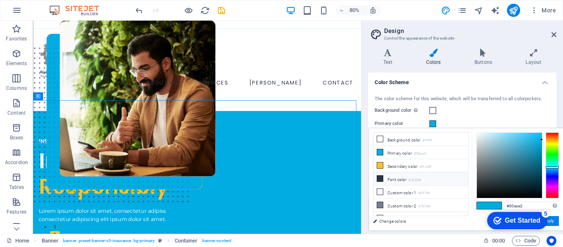
click at [382, 178] on icon at bounding box center [380, 179] width 6 height 6
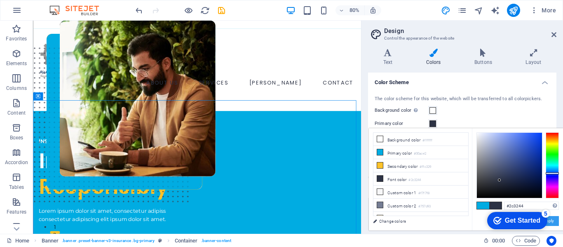
click at [551, 222] on button "Apply" at bounding box center [548, 221] width 21 height 10
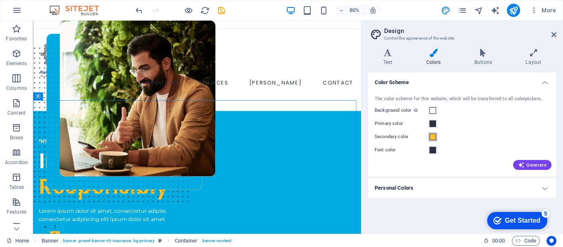
click at [429, 137] on span at bounding box center [432, 137] width 7 height 7
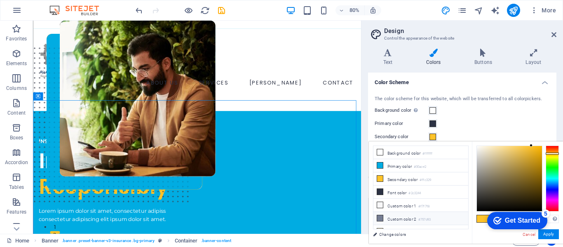
drag, startPoint x: 386, startPoint y: 214, endPoint x: 393, endPoint y: 217, distance: 7.6
click at [386, 214] on li "Custom color 2 #757d93" at bounding box center [420, 218] width 95 height 13
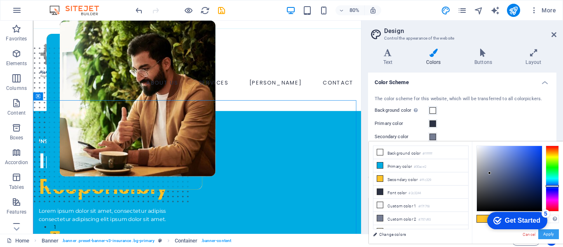
click at [553, 231] on button "Apply" at bounding box center [548, 234] width 21 height 10
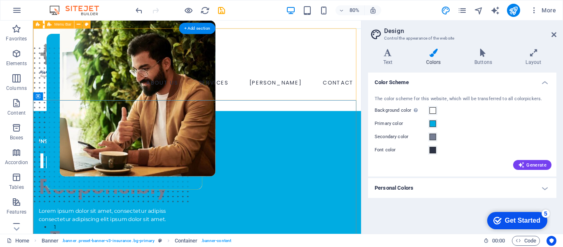
click at [356, 100] on div "ABOUT US SERVICES CLINTS CONTACT Book a consultation" at bounding box center [238, 82] width 410 height 103
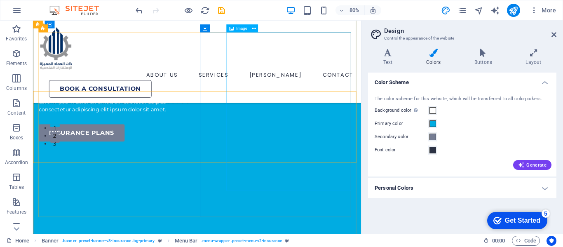
scroll to position [82, 0]
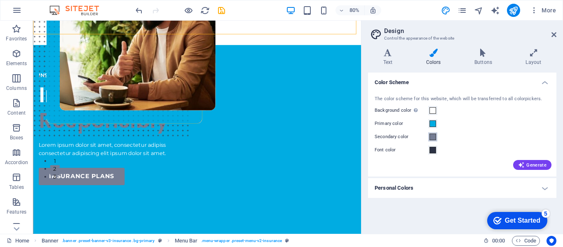
click at [432, 136] on span at bounding box center [432, 137] width 7 height 7
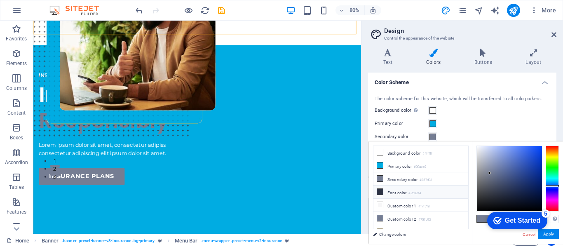
click at [385, 189] on li "Font color #2c3244" at bounding box center [420, 191] width 95 height 13
click div "checkmark Get Started 5 First Steps in the Editor Let's guide you through the t…"
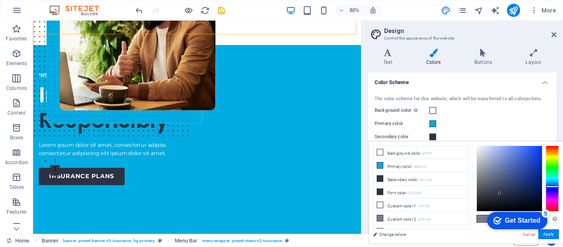
click at [465, 110] on div "Background color Only visible if it is not covered by other backgrounds." at bounding box center [462, 111] width 175 height 10
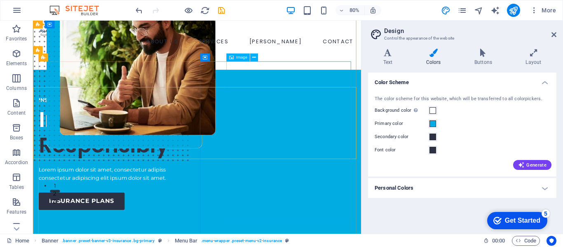
scroll to position [41, 0]
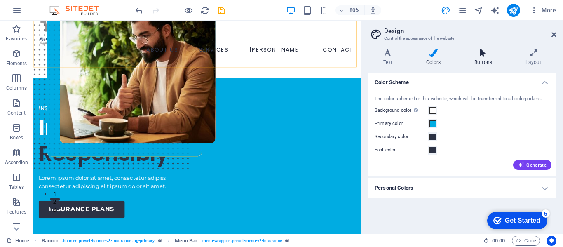
click at [467, 57] on h4 "Buttons" at bounding box center [484, 57] width 51 height 17
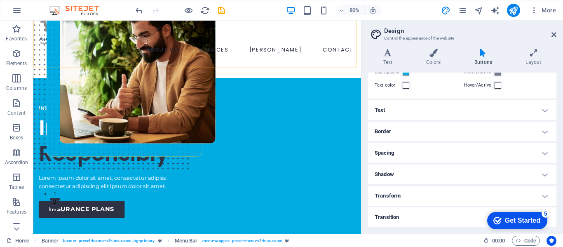
scroll to position [0, 0]
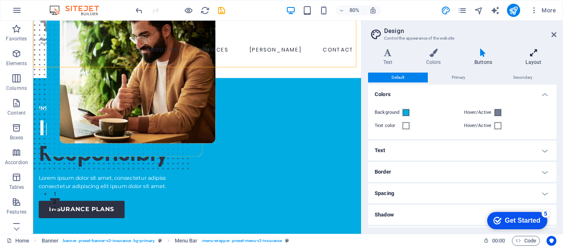
click at [528, 59] on h4 "Layout" at bounding box center [534, 57] width 46 height 17
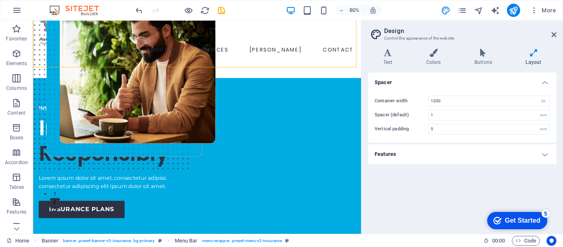
click at [393, 151] on h4 "Features" at bounding box center [462, 154] width 188 height 20
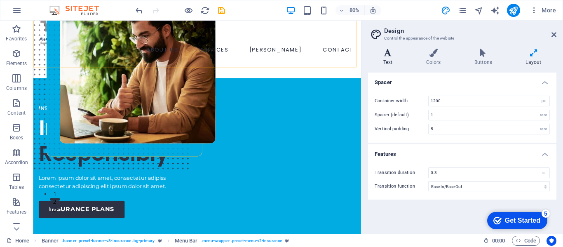
click at [398, 58] on h4 "Text" at bounding box center [389, 57] width 43 height 17
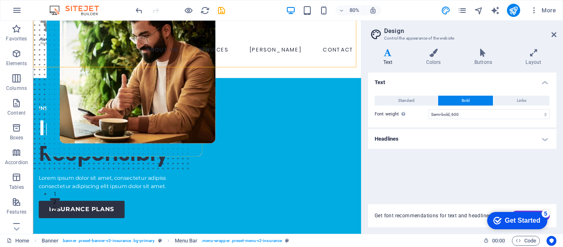
click at [557, 36] on aside "Design Control the appearance of the website Variants Text Colors Buttons Layou…" at bounding box center [462, 127] width 202 height 213
click at [554, 34] on icon at bounding box center [553, 34] width 5 height 7
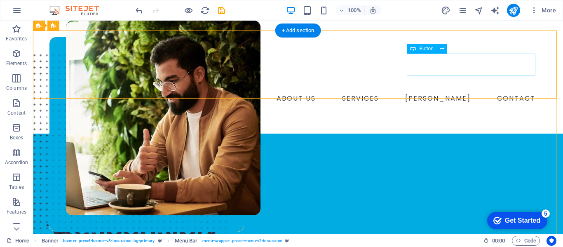
click at [471, 105] on div "Book a consultation" at bounding box center [304, 116] width 468 height 22
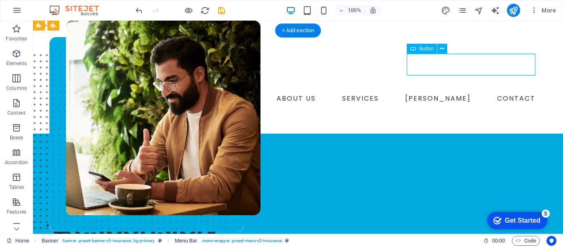
click at [471, 105] on div "Book a consultation" at bounding box center [304, 116] width 468 height 22
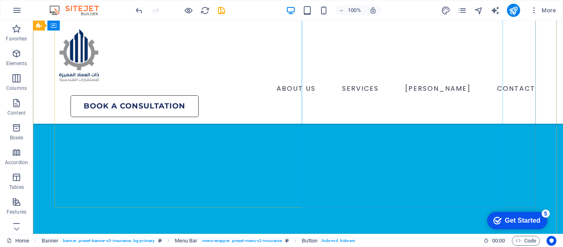
scroll to position [165, 0]
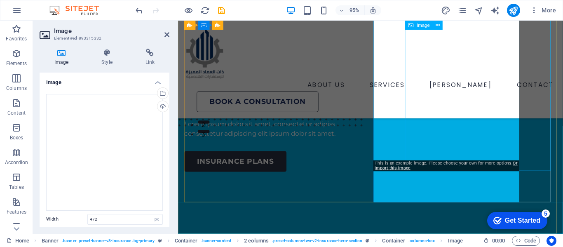
scroll to position [63, 0]
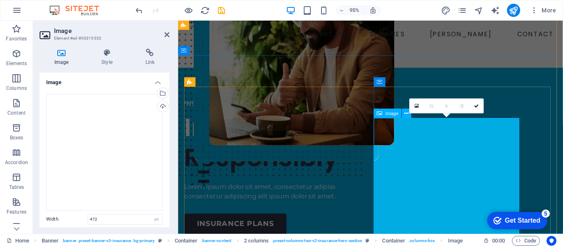
click at [405, 139] on figure at bounding box center [364, 86] width 372 height 191
click at [408, 109] on figure at bounding box center [381, 69] width 372 height 191
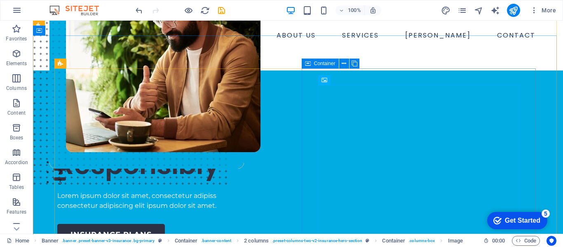
click at [309, 65] on icon at bounding box center [308, 64] width 6 height 10
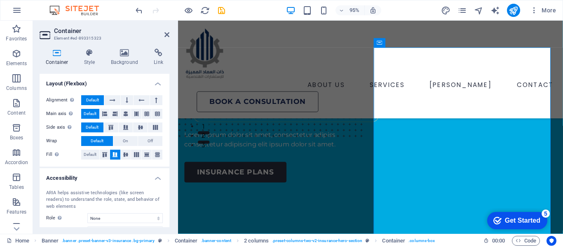
scroll to position [179, 0]
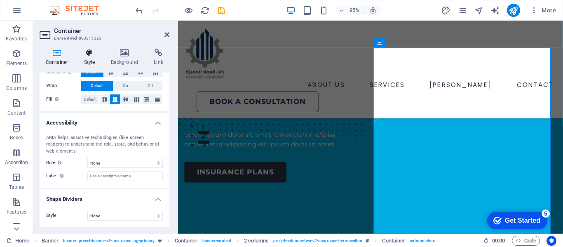
click at [95, 57] on h4 "Style" at bounding box center [91, 57] width 27 height 17
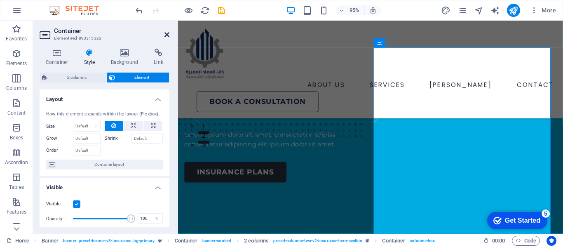
click at [168, 37] on icon at bounding box center [166, 34] width 5 height 7
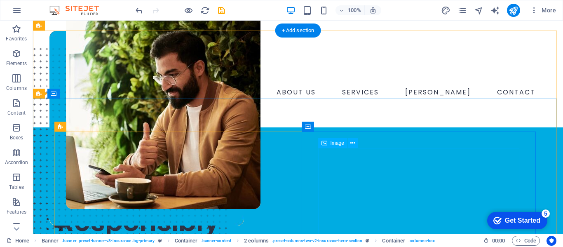
scroll to position [0, 0]
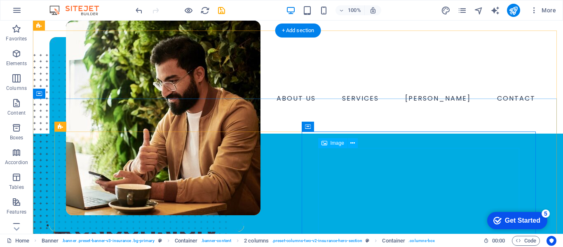
click at [327, 158] on figure at bounding box center [297, 127] width 497 height 180
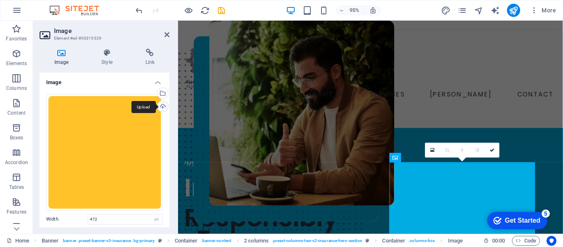
click at [159, 106] on div "Upload" at bounding box center [162, 107] width 12 height 12
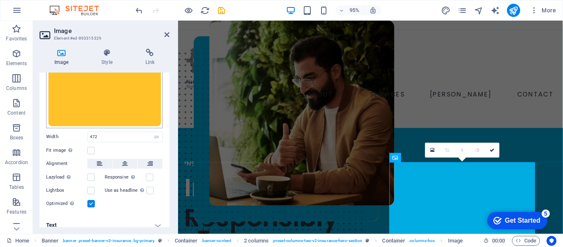
scroll to position [89, 0]
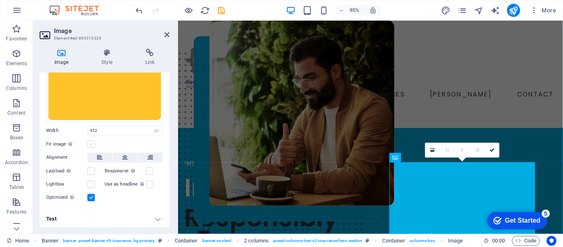
click at [93, 143] on label at bounding box center [90, 144] width 7 height 7
click at [0, 0] on input "Fit image Automatically fit image to a fixed width and height" at bounding box center [0, 0] width 0 height 0
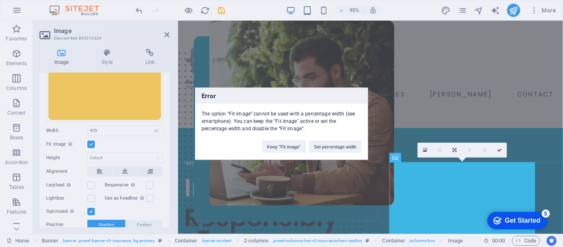
click at [310, 84] on div "Error The option “Fit image” cannot be used with a percentage width (see smartp…" at bounding box center [281, 123] width 563 height 247
drag, startPoint x: 288, startPoint y: 148, endPoint x: 27, endPoint y: 138, distance: 261.5
click at [288, 148] on button "Keep "Fit image"" at bounding box center [284, 146] width 44 height 12
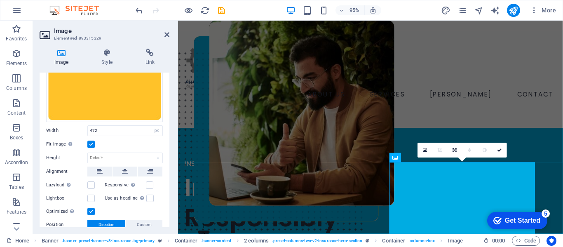
click at [89, 143] on label at bounding box center [90, 144] width 7 height 7
click at [0, 0] on input "Fit image Automatically fit image to a fixed width and height" at bounding box center [0, 0] width 0 height 0
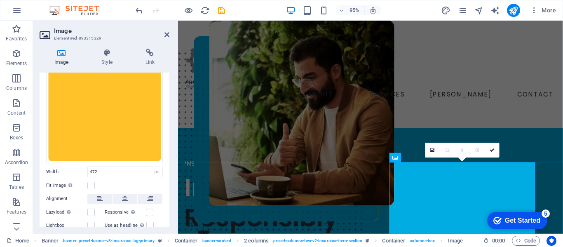
scroll to position [0, 0]
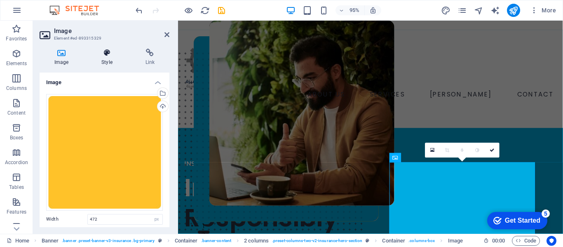
click at [101, 58] on h4 "Style" at bounding box center [109, 57] width 44 height 17
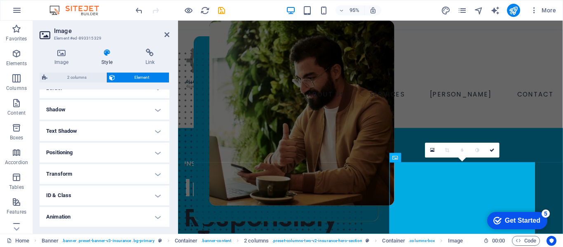
scroll to position [211, 0]
click at [66, 56] on icon at bounding box center [62, 53] width 44 height 8
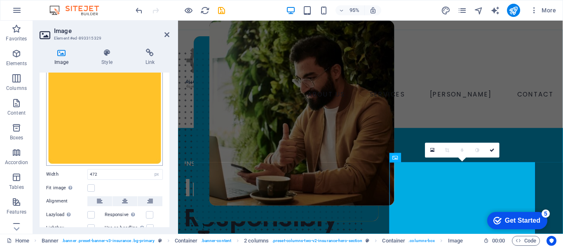
scroll to position [89, 0]
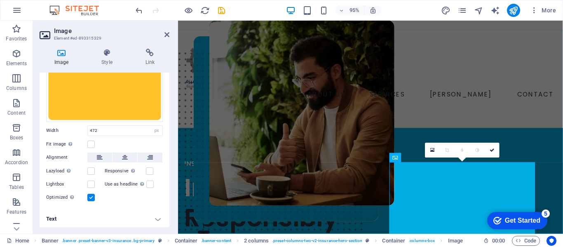
click at [92, 197] on label at bounding box center [90, 197] width 7 height 7
click at [0, 0] on input "Optimized Images are compressed to improve page speed." at bounding box center [0, 0] width 0 height 0
click at [92, 197] on label at bounding box center [90, 197] width 7 height 7
click at [0, 0] on input "Optimized Images are compressed to improve page speed." at bounding box center [0, 0] width 0 height 0
click at [125, 218] on h4 "Text" at bounding box center [105, 219] width 130 height 20
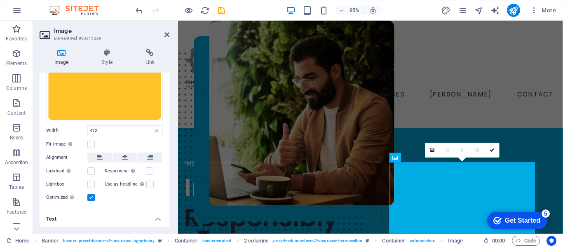
scroll to position [166, 0]
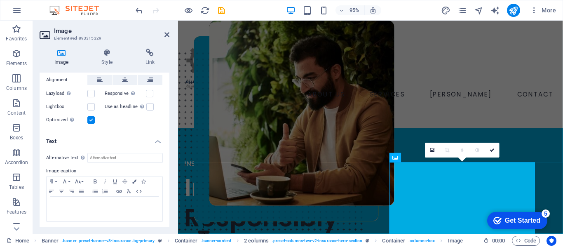
click at [160, 142] on h4 "Text" at bounding box center [105, 138] width 130 height 15
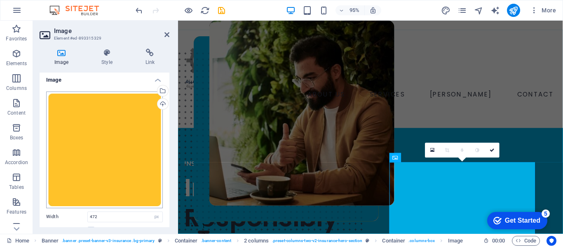
scroll to position [0, 0]
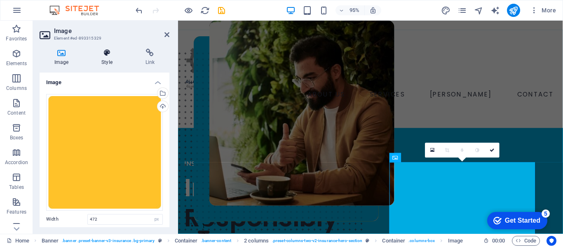
click at [105, 60] on h4 "Style" at bounding box center [109, 57] width 44 height 17
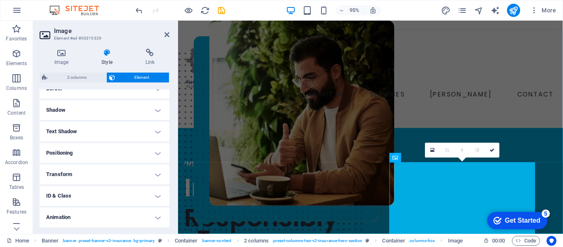
scroll to position [211, 0]
click at [164, 36] on icon at bounding box center [166, 34] width 5 height 7
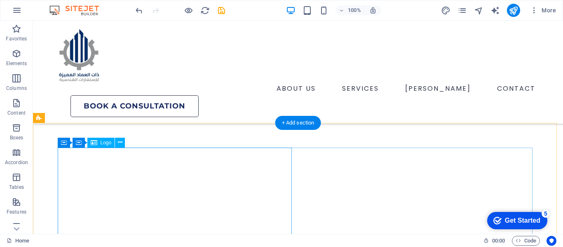
scroll to position [2801, 0]
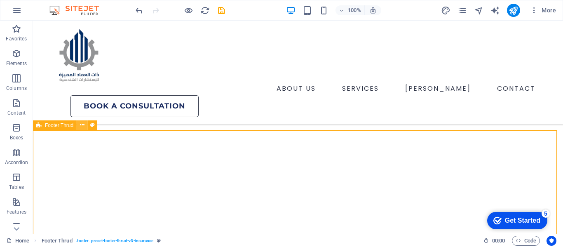
click at [80, 125] on icon at bounding box center [82, 125] width 5 height 9
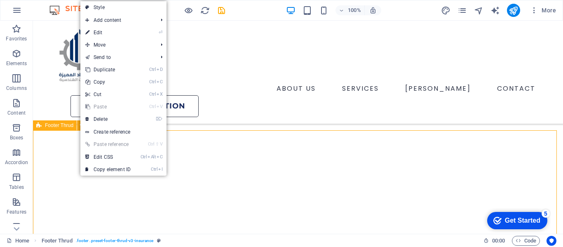
click at [66, 126] on span "Footer Thrud" at bounding box center [59, 125] width 28 height 5
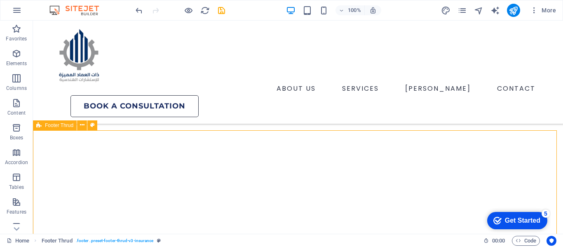
click at [66, 126] on span "Footer Thrud" at bounding box center [59, 125] width 28 height 5
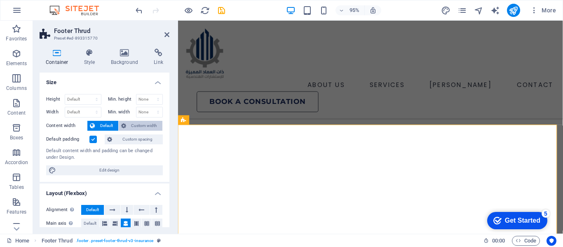
scroll to position [2893, 0]
click at [55, 57] on h4 "Container" at bounding box center [59, 57] width 38 height 17
click at [16, 60] on span "Elements" at bounding box center [16, 59] width 33 height 20
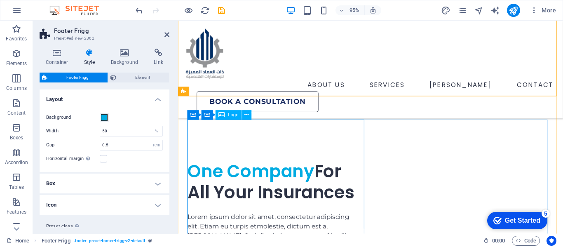
scroll to position [3141, 0]
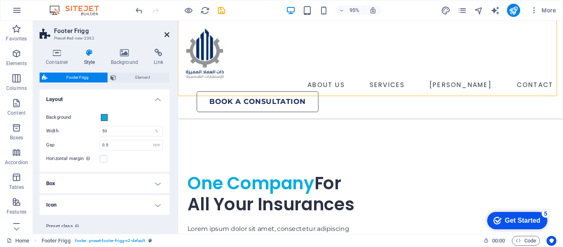
click at [167, 35] on icon at bounding box center [166, 34] width 5 height 7
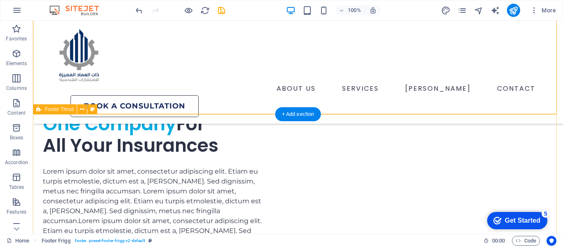
scroll to position [2966, 0]
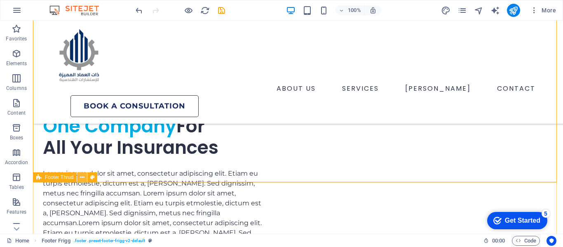
click at [79, 181] on button at bounding box center [82, 177] width 10 height 10
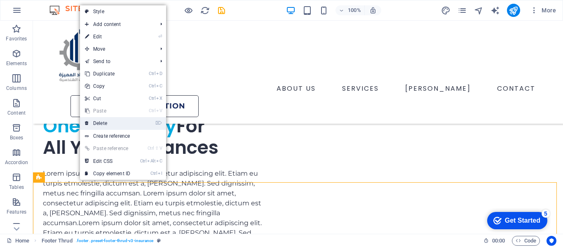
click at [106, 122] on link "⌦ Delete" at bounding box center [107, 123] width 55 height 12
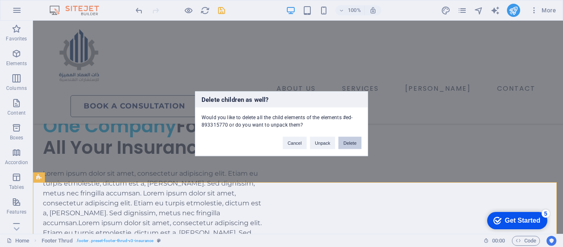
click at [351, 145] on button "Delete" at bounding box center [349, 142] width 23 height 12
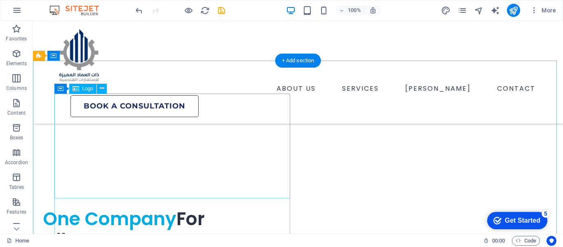
scroll to position [2832, 0]
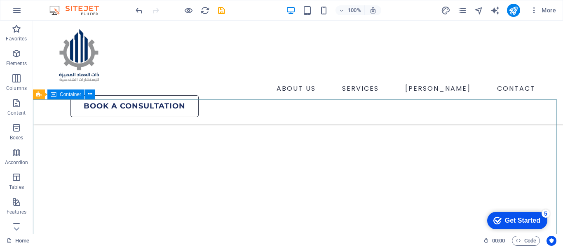
click at [61, 95] on span "Container" at bounding box center [70, 94] width 21 height 5
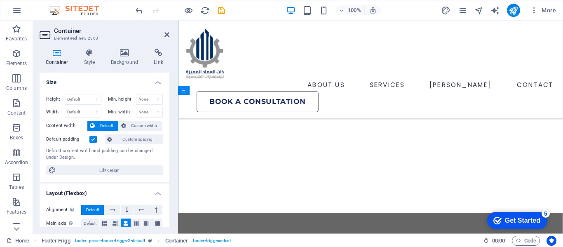
scroll to position [2924, 0]
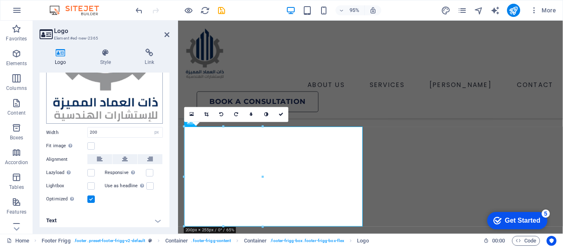
scroll to position [132, 0]
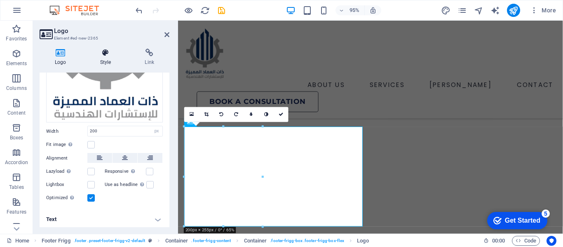
click at [114, 56] on icon at bounding box center [106, 53] width 42 height 8
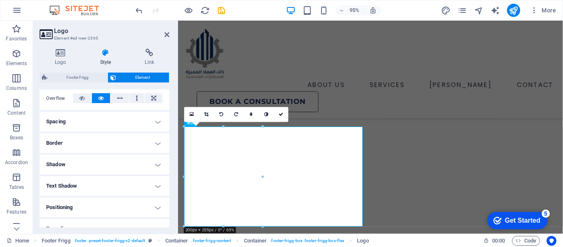
scroll to position [124, 0]
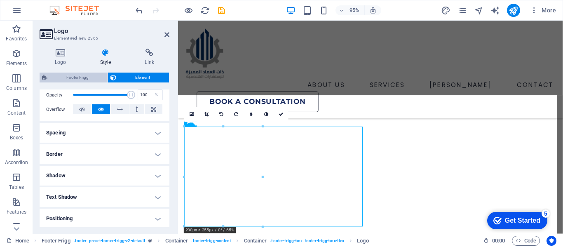
click at [85, 78] on span "Footer Frigg" at bounding box center [77, 78] width 55 height 10
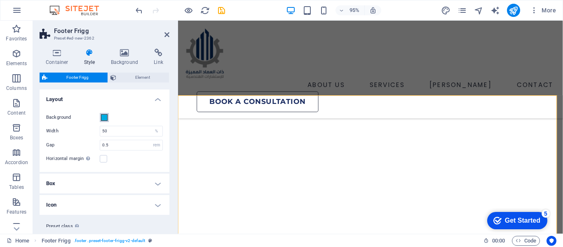
click at [108, 115] on button "Background" at bounding box center [104, 117] width 9 height 9
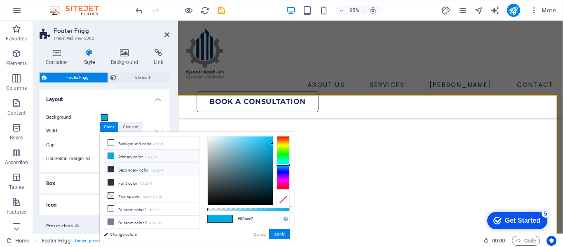
click at [113, 171] on icon at bounding box center [111, 169] width 6 height 6
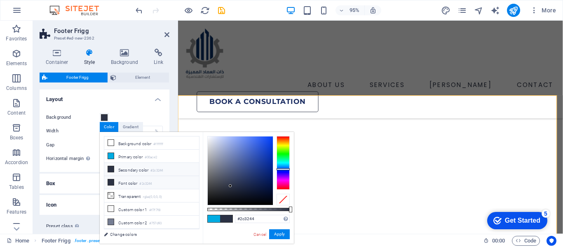
click at [113, 182] on icon at bounding box center [111, 182] width 6 height 6
drag, startPoint x: 227, startPoint y: 184, endPoint x: 244, endPoint y: 184, distance: 17.7
click at [244, 183] on div at bounding box center [240, 170] width 65 height 68
click at [274, 234] on button "Apply" at bounding box center [279, 234] width 21 height 10
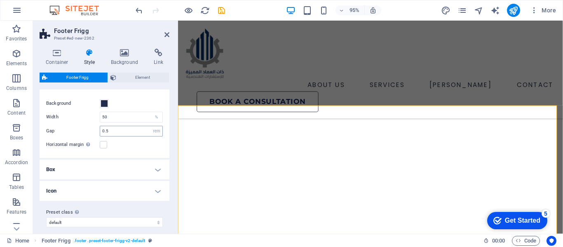
scroll to position [21, 0]
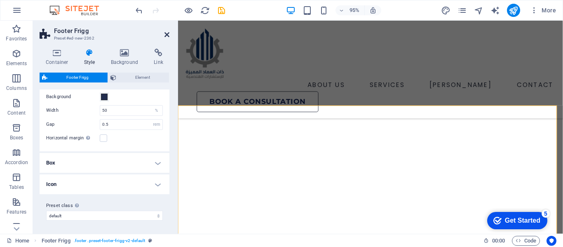
drag, startPoint x: 166, startPoint y: 35, endPoint x: 150, endPoint y: 97, distance: 63.8
click at [166, 35] on icon at bounding box center [166, 34] width 5 height 7
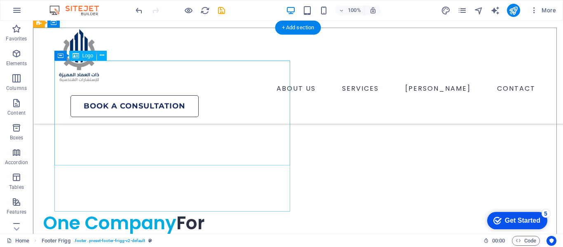
scroll to position [2821, 0]
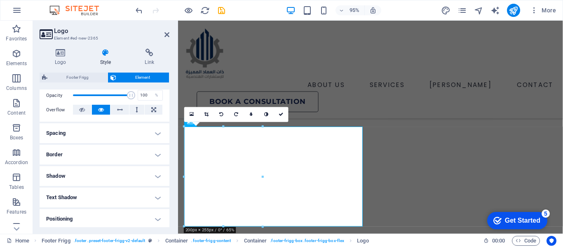
scroll to position [124, 0]
click at [61, 53] on icon at bounding box center [61, 53] width 42 height 8
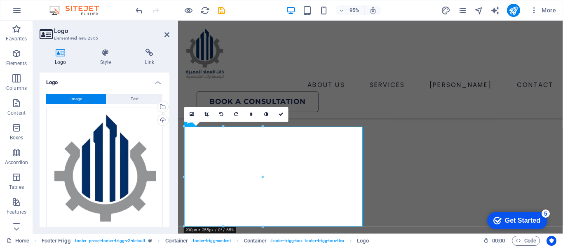
click at [91, 100] on button "Image" at bounding box center [76, 99] width 60 height 10
click at [121, 102] on button "Text" at bounding box center [134, 99] width 56 height 10
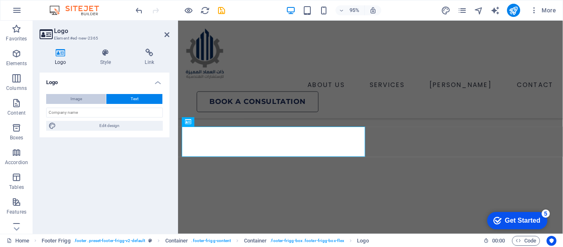
click at [92, 97] on button "Image" at bounding box center [76, 99] width 60 height 10
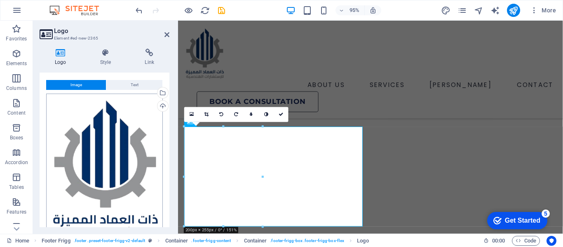
scroll to position [0, 0]
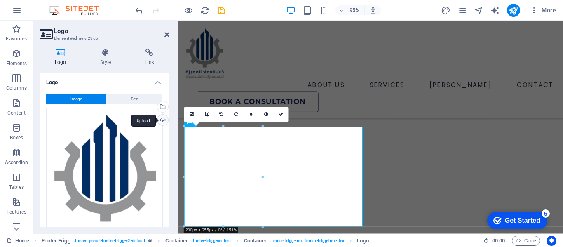
click at [160, 121] on div "Upload" at bounding box center [162, 121] width 12 height 12
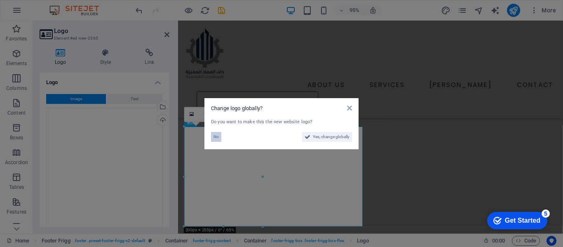
click at [216, 134] on span "No" at bounding box center [216, 137] width 5 height 10
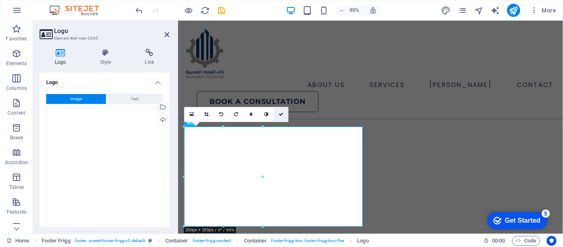
click at [277, 113] on link at bounding box center [281, 114] width 15 height 15
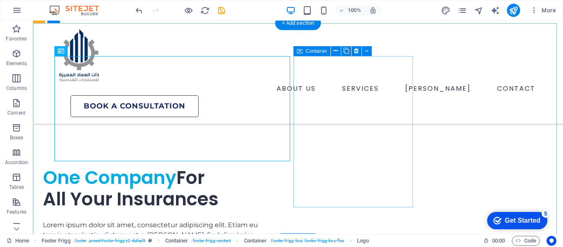
scroll to position [2914, 0]
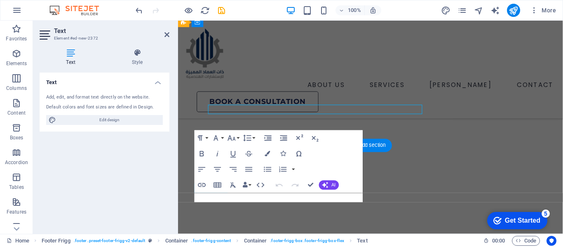
scroll to position [2996, 0]
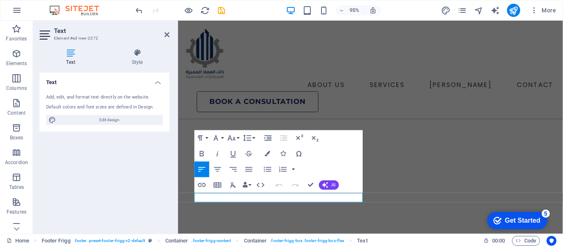
click at [77, 60] on h4 "Text" at bounding box center [73, 57] width 66 height 17
drag, startPoint x: 422, startPoint y: 217, endPoint x: 247, endPoint y: 205, distance: 175.1
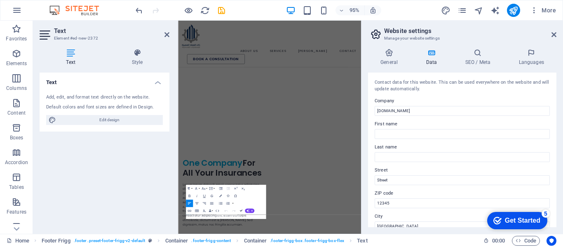
click at [244, 196] on div "Paragraph Format Normal Heading 1 Heading 2 Heading 3 Heading 4 Heading 5 Headi…" at bounding box center [226, 200] width 80 height 30
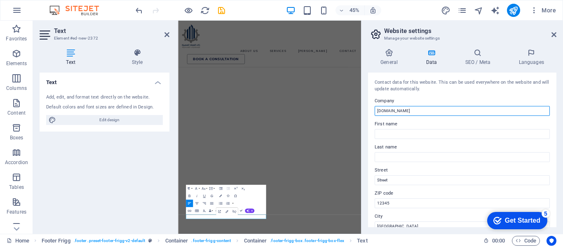
click at [404, 110] on input "[DOMAIN_NAME]" at bounding box center [462, 111] width 175 height 10
click at [411, 110] on input "[DOMAIN_NAME]" at bounding box center [462, 111] width 175 height 10
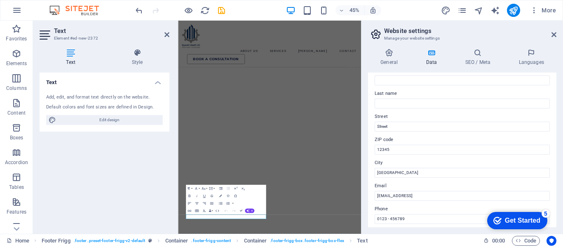
scroll to position [41, 0]
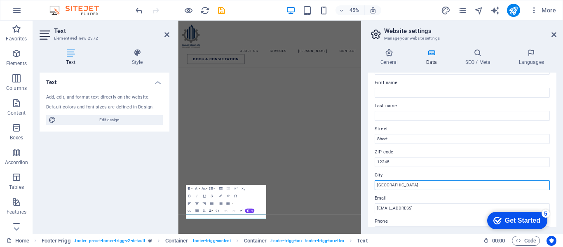
click at [389, 185] on input "[GEOGRAPHIC_DATA]" at bounding box center [462, 185] width 175 height 10
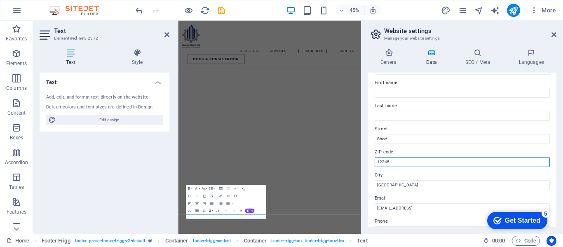
click at [407, 160] on input "12345" at bounding box center [462, 162] width 175 height 10
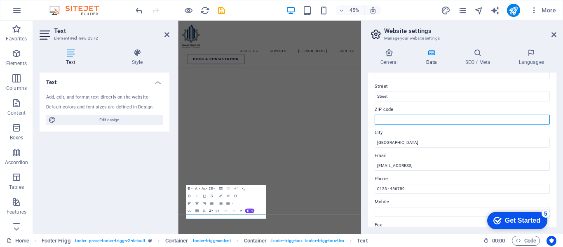
scroll to position [124, 0]
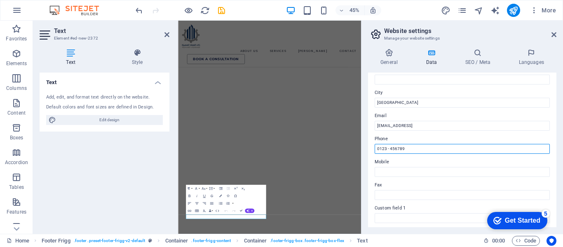
click at [401, 148] on input "0123 - 456789" at bounding box center [462, 149] width 175 height 10
click at [415, 144] on input "0123 - 456789" at bounding box center [462, 149] width 175 height 10
click at [415, 145] on input "0123 - 456789" at bounding box center [462, 149] width 175 height 10
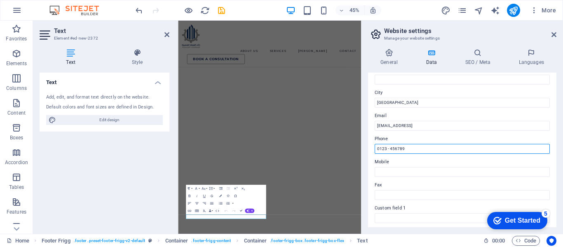
click at [415, 145] on input "0123 - 456789" at bounding box center [462, 149] width 175 height 10
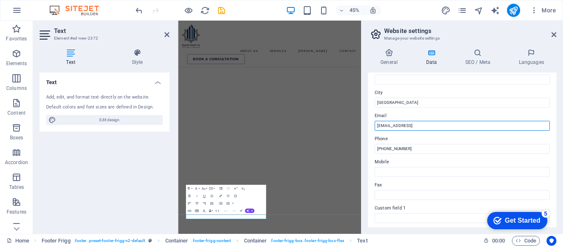
click at [474, 125] on input "5ed21e9ae6fcfffab8ecebb7b79361@cpanel.local" at bounding box center [462, 126] width 175 height 10
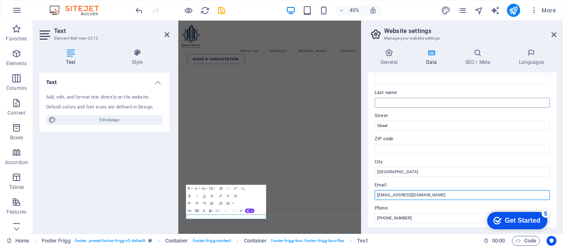
scroll to position [41, 0]
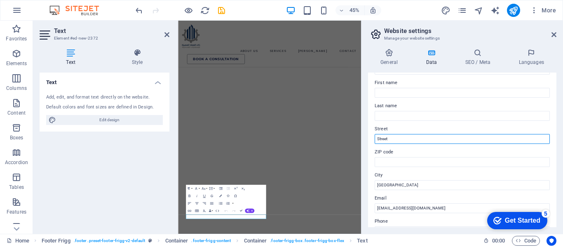
click at [403, 141] on input "Street" at bounding box center [462, 139] width 175 height 10
paste input "[PERSON_NAME]"
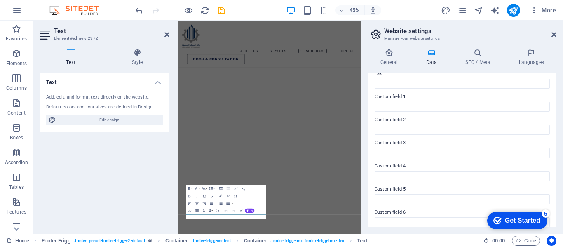
scroll to position [242, 0]
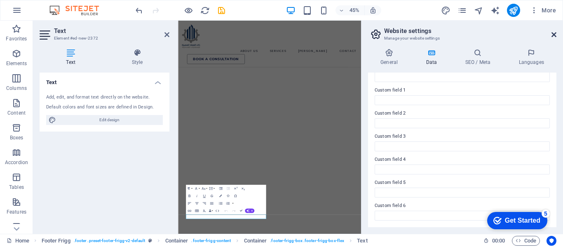
click at [552, 33] on icon at bounding box center [553, 34] width 5 height 7
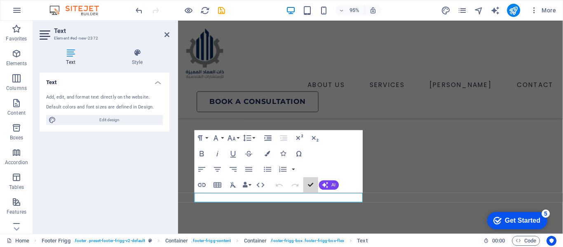
scroll to position [2903, 0]
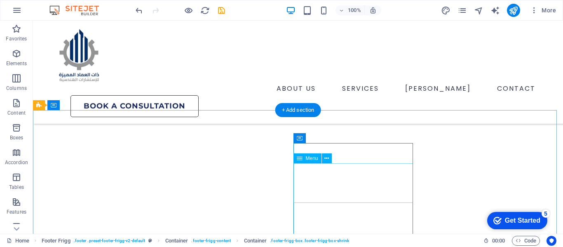
scroll to position [2821, 0]
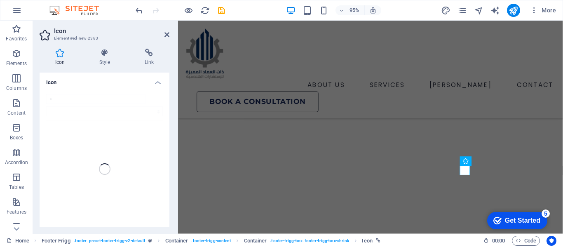
click at [87, 96] on div "x" at bounding box center [105, 168] width 130 height 163
click at [79, 99] on div "x" at bounding box center [105, 168] width 130 height 163
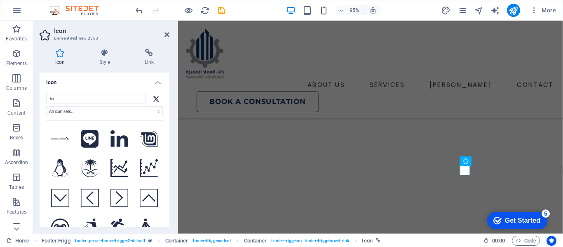
click at [108, 130] on button at bounding box center [120, 139] width 28 height 28
click at [167, 33] on icon at bounding box center [166, 34] width 5 height 7
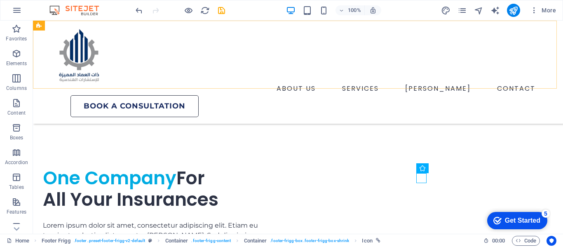
scroll to position [2821, 0]
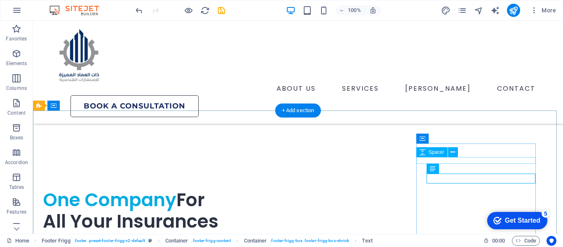
scroll to position [2820, 0]
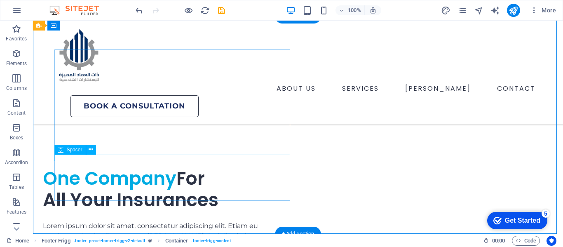
scroll to position [2914, 0]
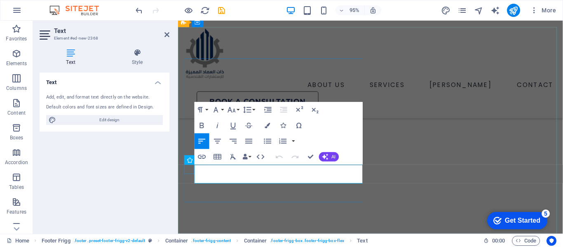
scroll to position [2996, 0]
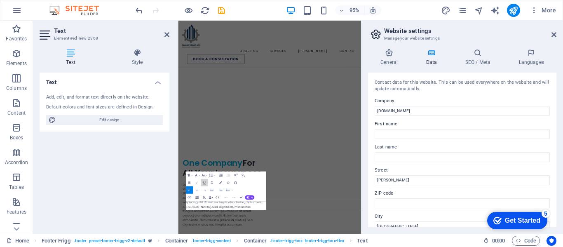
scroll to position [2773, 0]
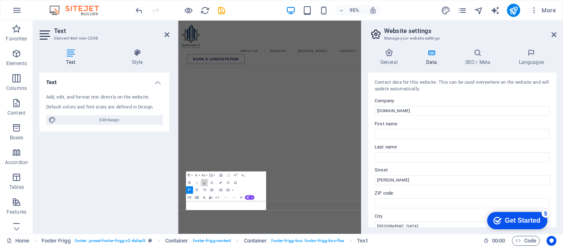
click at [201, 181] on button "Underline" at bounding box center [204, 182] width 7 height 7
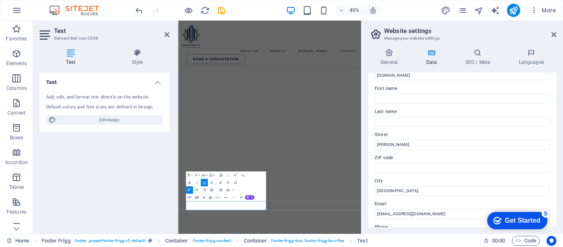
scroll to position [0, 0]
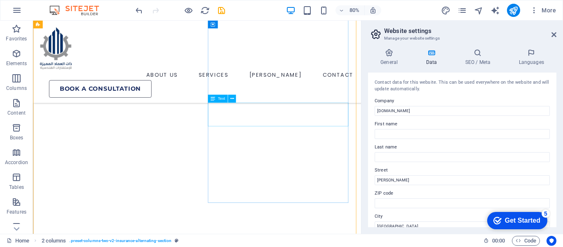
scroll to position [2679, 0]
drag, startPoint x: 555, startPoint y: 34, endPoint x: 324, endPoint y: 116, distance: 244.6
click at [555, 34] on icon at bounding box center [553, 34] width 5 height 7
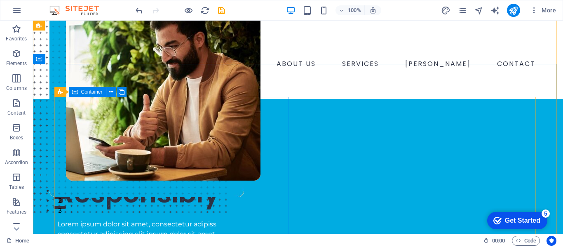
scroll to position [0, 0]
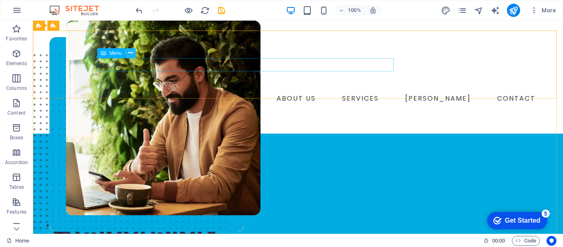
click at [131, 52] on icon at bounding box center [130, 53] width 5 height 9
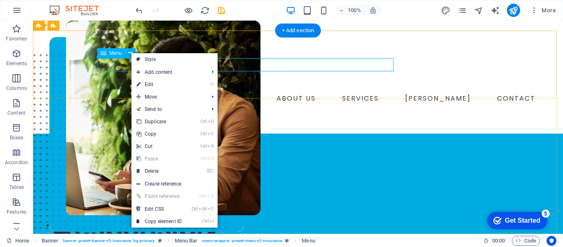
click at [121, 92] on nav "ABOUT US SERVICES CLINTS CONTACT" at bounding box center [297, 98] width 481 height 13
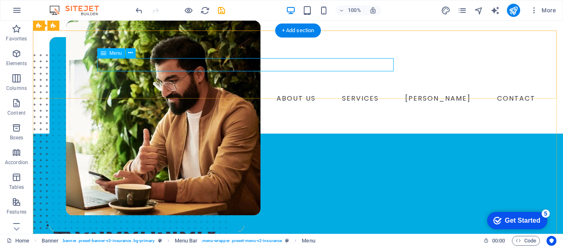
click at [121, 92] on nav "ABOUT US SERVICES CLINTS CONTACT" at bounding box center [297, 98] width 481 height 13
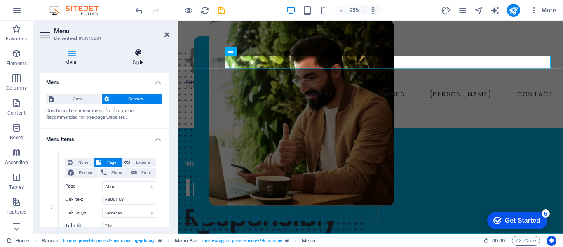
click at [132, 59] on h4 "Style" at bounding box center [138, 57] width 63 height 17
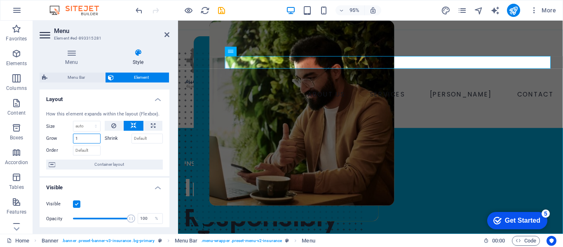
click at [91, 138] on input "1" at bounding box center [87, 139] width 28 height 10
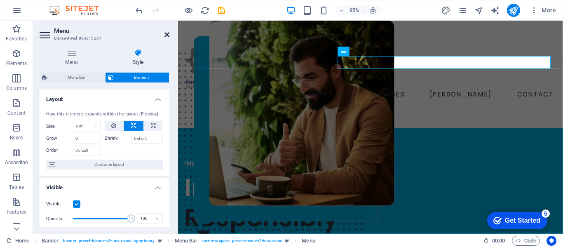
click at [165, 36] on icon at bounding box center [166, 34] width 5 height 7
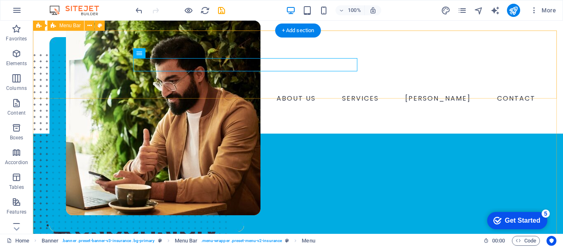
click at [259, 89] on div "ABOUT US SERVICES CLINTS CONTACT Book a consultation" at bounding box center [298, 82] width 530 height 103
click at [209, 92] on nav "ABOUT US SERVICES CLINTS CONTACT" at bounding box center [297, 98] width 481 height 13
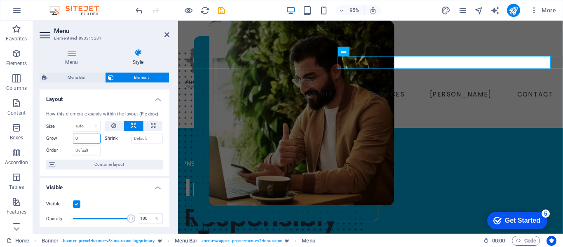
click at [85, 138] on input "0" at bounding box center [87, 139] width 28 height 10
click at [164, 37] on header "Menu Element #ed-893315281" at bounding box center [105, 31] width 130 height 21
click at [167, 36] on icon at bounding box center [166, 34] width 5 height 7
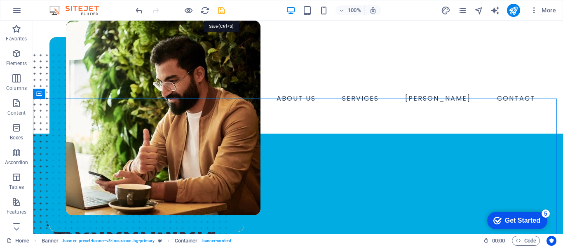
click at [221, 12] on icon "save" at bounding box center [221, 10] width 9 height 9
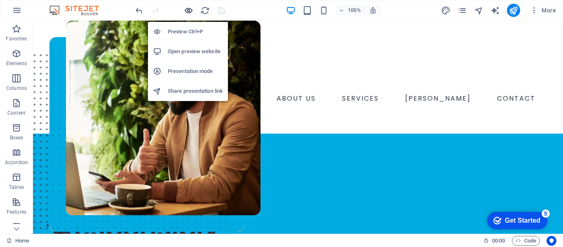
click at [188, 10] on icon "button" at bounding box center [188, 10] width 9 height 9
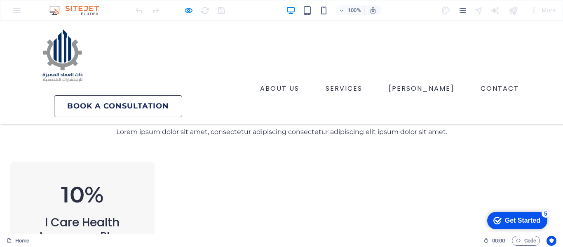
scroll to position [371, 0]
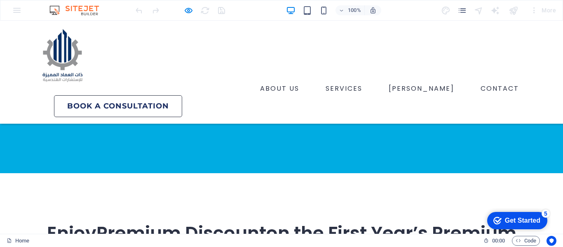
click at [18, 11] on div "100% More" at bounding box center [281, 10] width 562 height 20
click at [16, 12] on div "100% More" at bounding box center [281, 10] width 562 height 20
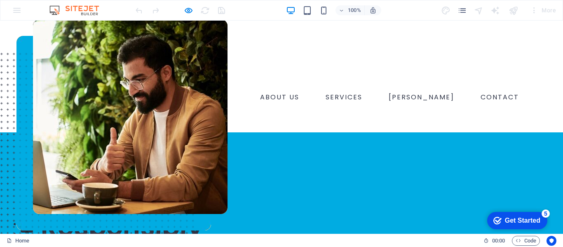
scroll to position [0, 0]
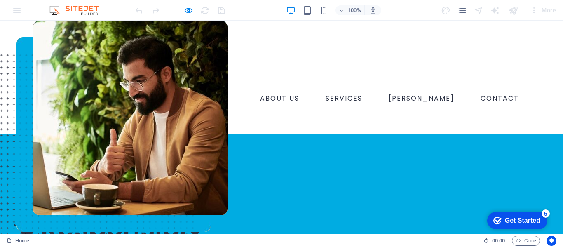
click at [14, 9] on div "100% More" at bounding box center [281, 10] width 562 height 20
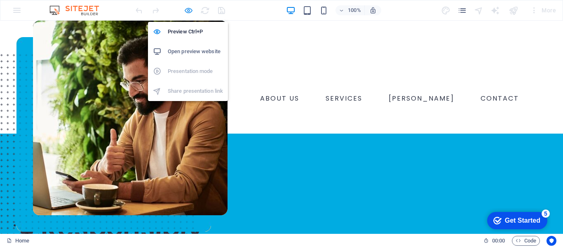
click at [191, 9] on icon "button" at bounding box center [188, 10] width 9 height 9
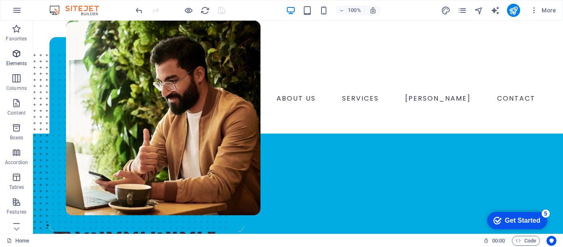
click at [20, 56] on icon "button" at bounding box center [17, 54] width 10 height 10
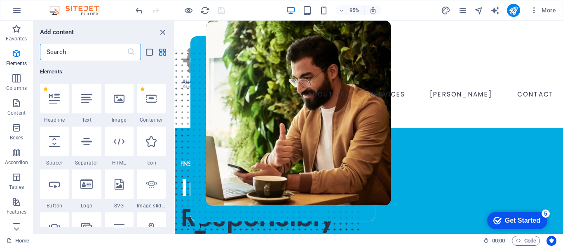
scroll to position [88, 0]
click at [88, 52] on input "text" at bounding box center [83, 52] width 87 height 16
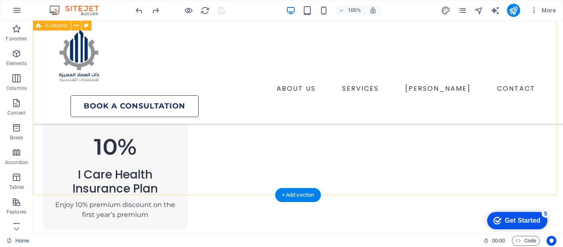
scroll to position [541, 0]
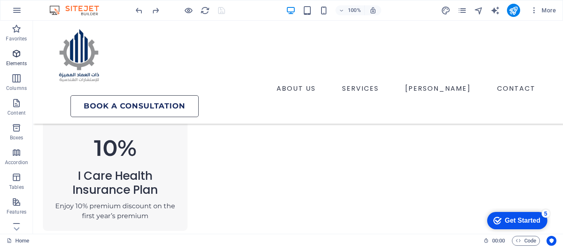
click at [11, 62] on p "Elements" at bounding box center [16, 63] width 21 height 7
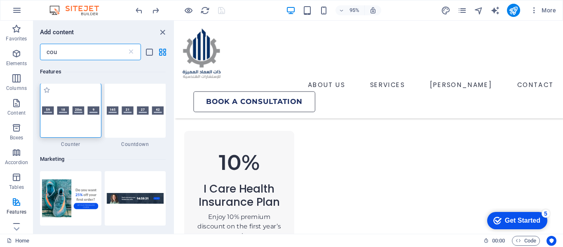
scroll to position [0, 0]
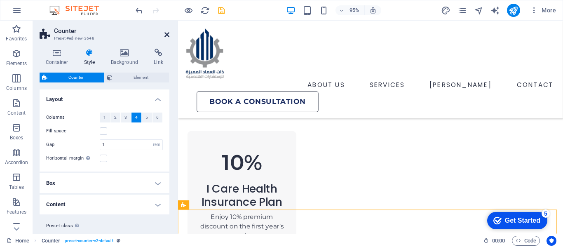
click at [166, 36] on icon at bounding box center [166, 34] width 5 height 7
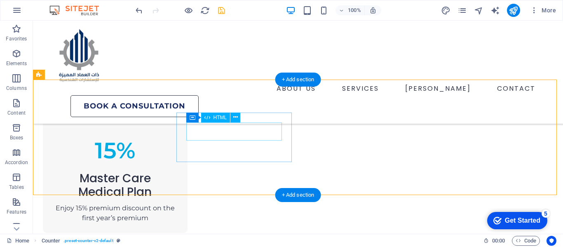
scroll to position [624, 0]
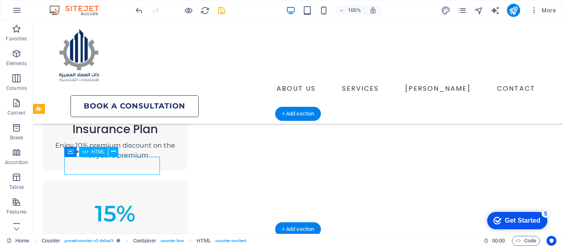
scroll to position [745, 0]
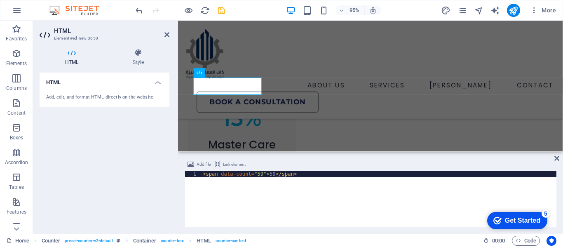
click at [253, 177] on div "< span data-count = "59" > 59 </ span >" at bounding box center [378, 205] width 355 height 68
click at [255, 175] on div "< span data-count = "59" > 59 </ span >" at bounding box center [378, 205] width 355 height 68
drag, startPoint x: 258, startPoint y: 173, endPoint x: 253, endPoint y: 174, distance: 5.4
click at [253, 174] on div "< span data-count = "59" > 59 </ span >" at bounding box center [378, 205] width 355 height 68
click at [164, 38] on link at bounding box center [166, 34] width 5 height 7
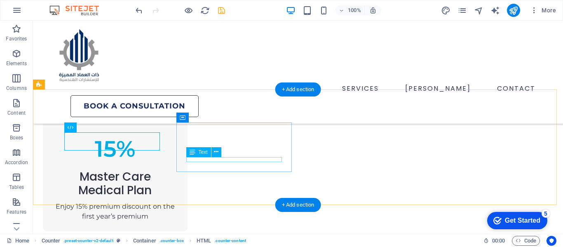
scroll to position [600, 0]
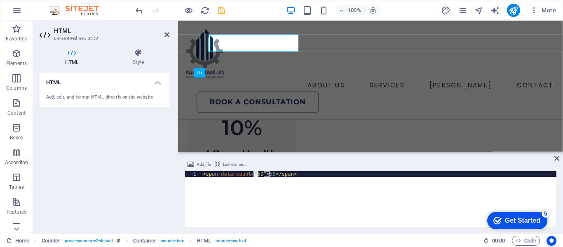
scroll to position [745, 0]
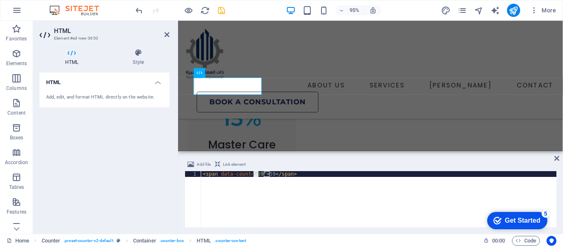
click at [256, 174] on div "< span data-count = "59" > 59 </ span >" at bounding box center [378, 199] width 355 height 56
drag, startPoint x: 258, startPoint y: 176, endPoint x: 253, endPoint y: 176, distance: 4.6
click at [253, 176] on div "< span data-count = "59" > 59 </ span >" at bounding box center [378, 205] width 355 height 68
click at [270, 176] on div "< span data-count = "1000" > 59 </ span >" at bounding box center [378, 205] width 355 height 68
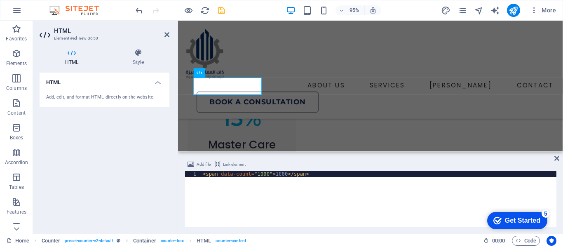
scroll to position [0, 0]
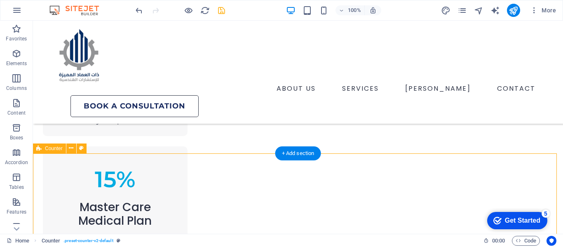
scroll to position [641, 0]
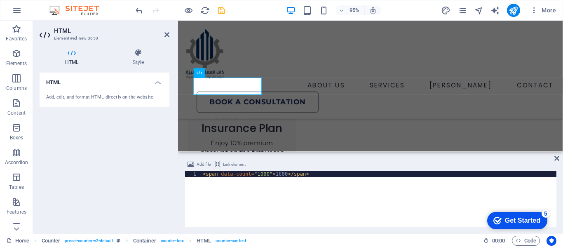
scroll to position [745, 0]
click at [264, 174] on div "< span data-count = "1000" > 1000 </ span >" at bounding box center [378, 205] width 355 height 68
click at [263, 173] on div "< span data-count = "1000" > 1000 </ span >" at bounding box center [378, 205] width 355 height 68
click at [265, 174] on div "< span data-count = "1000" > 1000 </ span >" at bounding box center [378, 205] width 355 height 68
click at [260, 174] on div "< span data-count = "1000" > 1000 </ span >" at bounding box center [378, 205] width 355 height 68
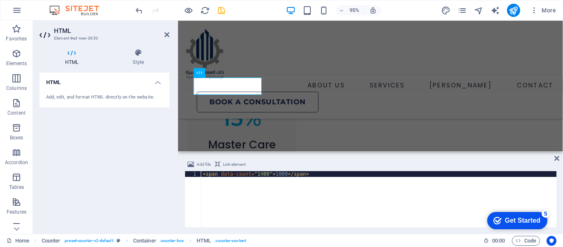
click at [263, 175] on div "< span data-count = "1000" > 1000 </ span >" at bounding box center [378, 205] width 355 height 68
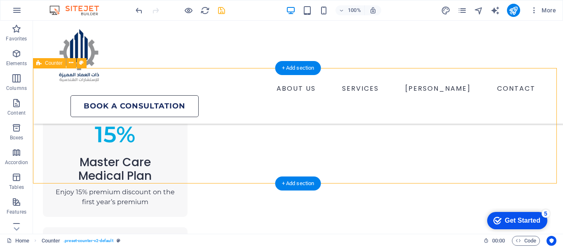
scroll to position [641, 0]
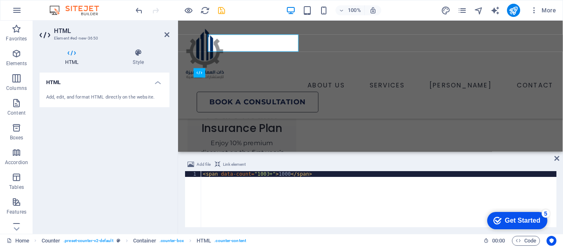
scroll to position [745, 0]
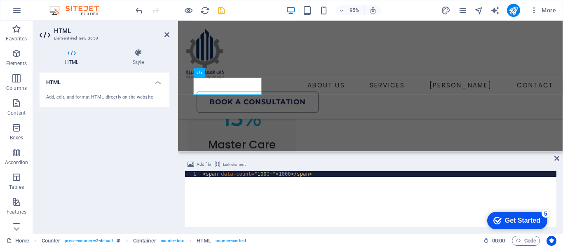
click at [267, 175] on div "< span data-count = "1000+" > 1000 </ span >" at bounding box center [378, 205] width 355 height 68
click at [264, 174] on div "< span data-count = "1000+" > 1000 </ span >" at bounding box center [378, 205] width 355 height 68
click at [267, 176] on div "< span data-count = "1000" > 1000 </ span >" at bounding box center [378, 205] width 355 height 68
click at [269, 176] on div "< span data-count = "1000""" > 1000 </ span >" at bounding box center [378, 205] width 355 height 68
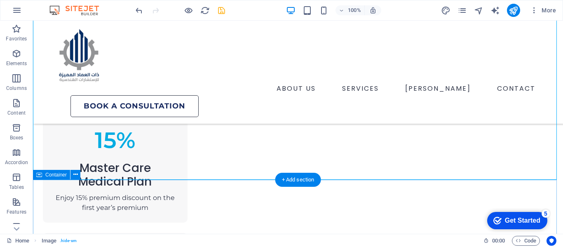
scroll to position [600, 0]
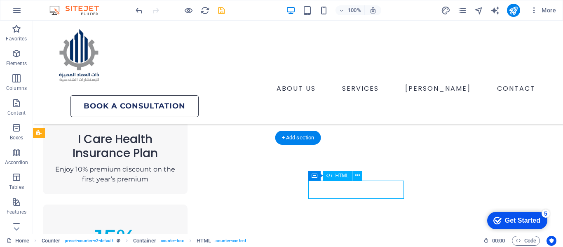
scroll to position [745, 0]
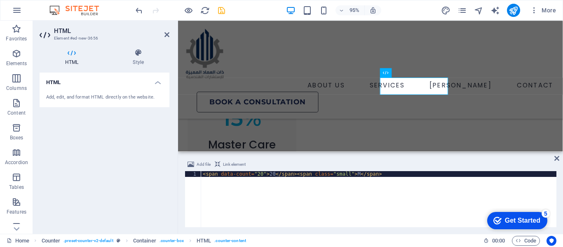
click at [292, 191] on div "< span data-count = "20" > 20 </ span > < span class = "small" > M </ span >" at bounding box center [378, 205] width 355 height 68
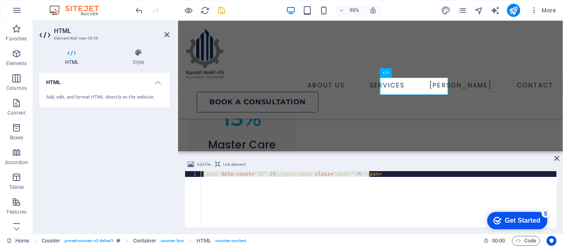
drag, startPoint x: 370, startPoint y: 175, endPoint x: 196, endPoint y: 175, distance: 173.5
click at [196, 175] on div "<span data-count="20">20</span><span class="small"> M</span> 1 < span data-coun…" at bounding box center [371, 199] width 372 height 56
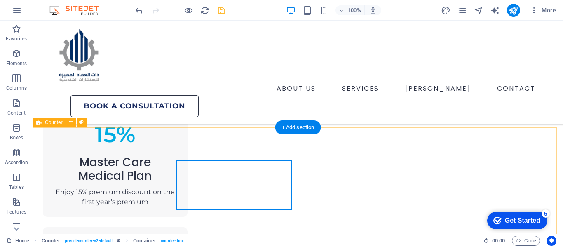
scroll to position [600, 0]
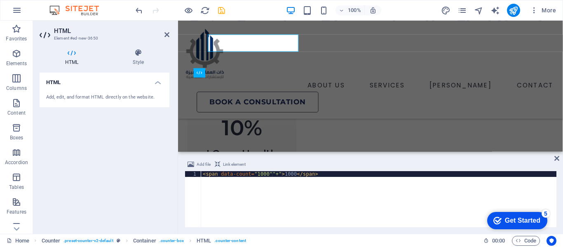
scroll to position [745, 0]
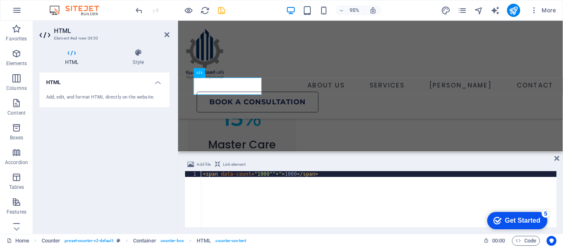
click at [267, 173] on div "< span data-count = "1000""+" > 1000 </ span >" at bounding box center [378, 205] width 355 height 68
drag, startPoint x: 269, startPoint y: 173, endPoint x: 265, endPoint y: 174, distance: 4.3
click at [265, 174] on div "< span data-count = "1000""+" > 1000 </ span >" at bounding box center [378, 205] width 355 height 68
click at [283, 174] on div "< span data-count = "1000+" > 1000 </ span >" at bounding box center [378, 205] width 355 height 68
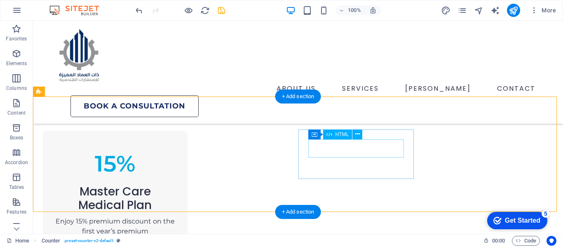
scroll to position [641, 0]
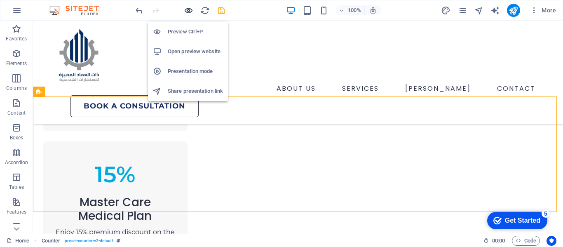
click at [188, 10] on icon "button" at bounding box center [188, 10] width 9 height 9
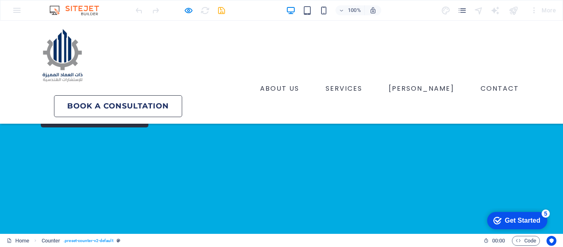
scroll to position [0, 0]
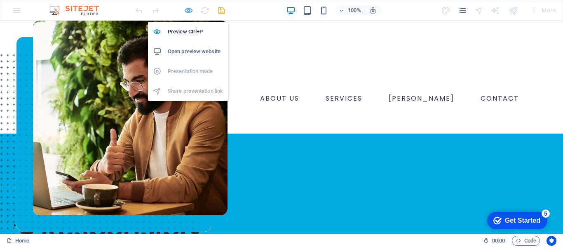
click at [185, 13] on icon "button" at bounding box center [188, 10] width 9 height 9
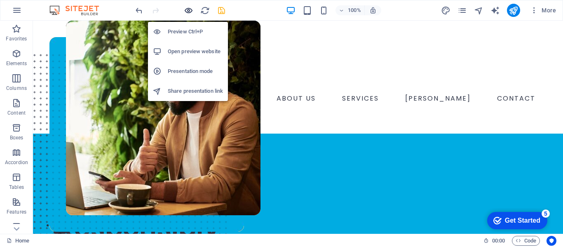
click at [185, 13] on icon "button" at bounding box center [188, 10] width 9 height 9
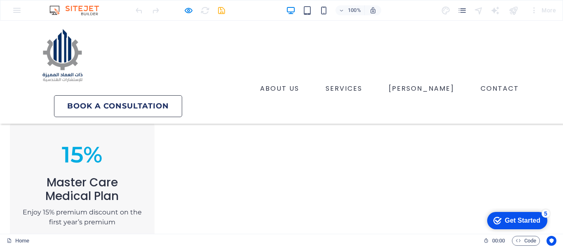
scroll to position [659, 0]
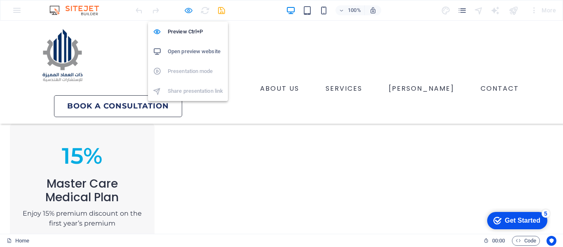
click at [186, 9] on icon "button" at bounding box center [188, 10] width 9 height 9
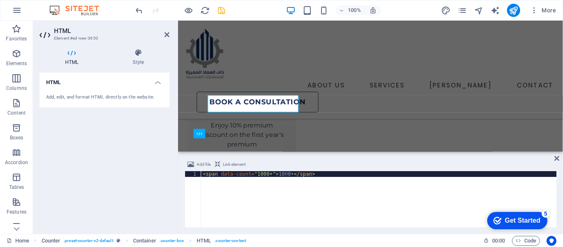
scroll to position [681, 0]
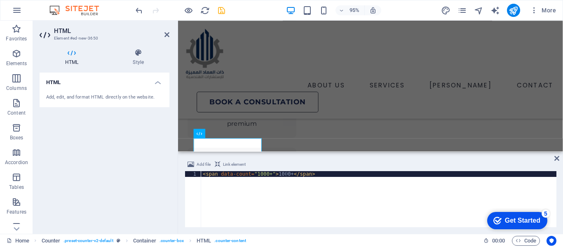
click at [309, 175] on div "< span data-count = "1000+" > 1000+ </ span >" at bounding box center [378, 205] width 355 height 68
click at [331, 176] on div "< span data-count = "20" > 20 </ span > < span class = "small" > M </ span >" at bounding box center [378, 205] width 355 height 68
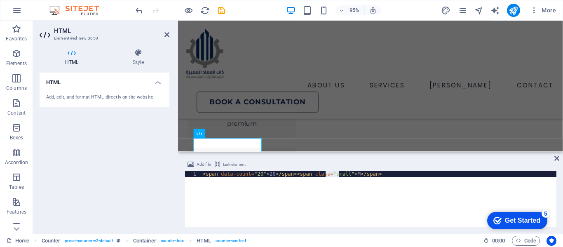
click at [330, 185] on div "< span data-count = "20" > 20 </ span > < span class = "small" > M </ span >" at bounding box center [378, 205] width 355 height 68
drag, startPoint x: 306, startPoint y: 174, endPoint x: 341, endPoint y: 174, distance: 35.0
click at [341, 174] on div "< span data-count = "20" > 20 </ span > < span class = "small" > M </ span >" at bounding box center [378, 205] width 355 height 68
click at [305, 175] on div "< span data-count = "20" > 20 </ span > < span > M </ span >" at bounding box center [378, 205] width 355 height 68
click at [304, 176] on div "< span data-count = "20" > 20 </ span > < span > M </ span >" at bounding box center [378, 205] width 355 height 68
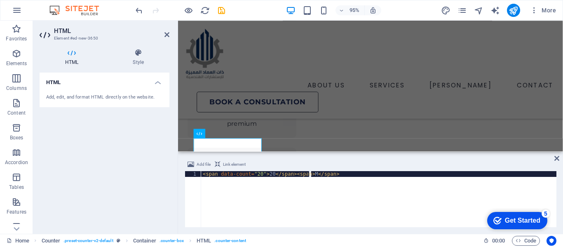
click at [309, 173] on div "< span data-count = "20" > 20 </ span > < span > M </ span >" at bounding box center [378, 205] width 355 height 68
click at [256, 174] on div "< span data-count = "20" > 20 </ span > < span > + </ span >" at bounding box center [378, 205] width 355 height 68
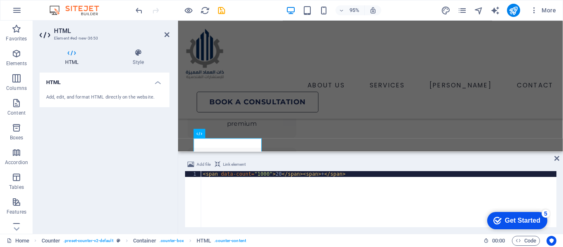
click at [270, 176] on div "< span data-count = "1000" > 20 </ span > < span > + </ span >" at bounding box center [378, 205] width 355 height 68
click at [272, 176] on div "< span data-count = "1000" > 20 </ span > < span > + </ span >" at bounding box center [378, 205] width 355 height 68
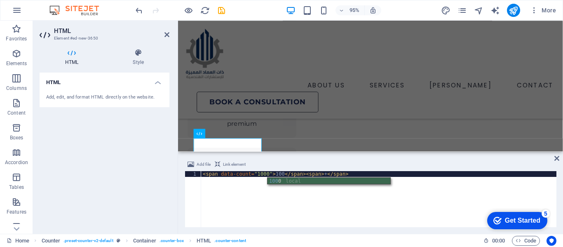
scroll to position [0, 6]
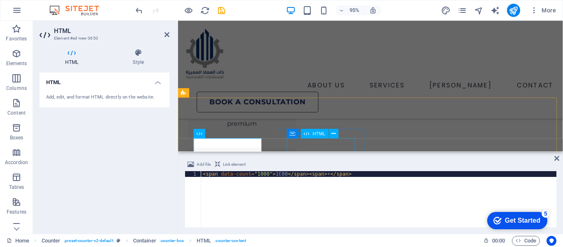
type textarea "<span data-count="1000">1000</span><span> +</span>"
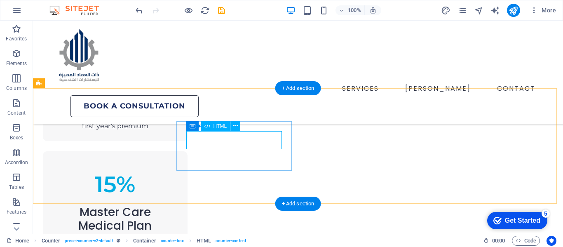
scroll to position [618, 0]
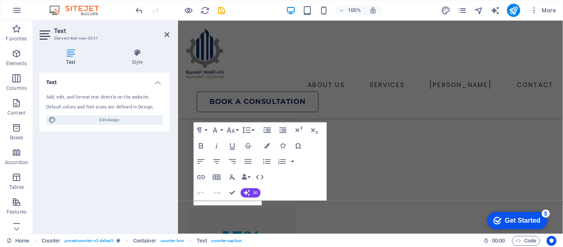
scroll to position [640, 0]
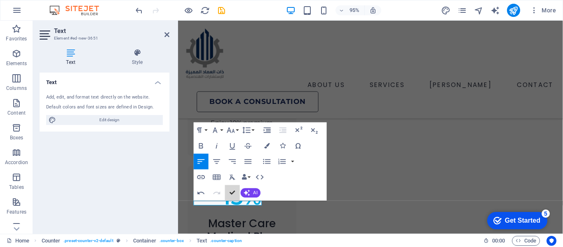
scroll to position [595, 0]
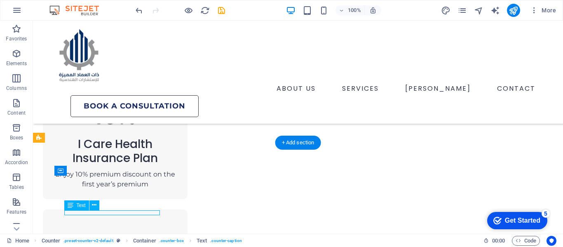
scroll to position [617, 0]
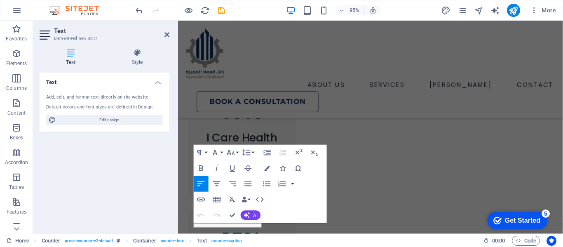
click at [216, 185] on icon "button" at bounding box center [217, 184] width 7 height 5
click at [203, 171] on icon "button" at bounding box center [201, 168] width 9 height 9
click at [201, 168] on icon "button" at bounding box center [201, 168] width 9 height 9
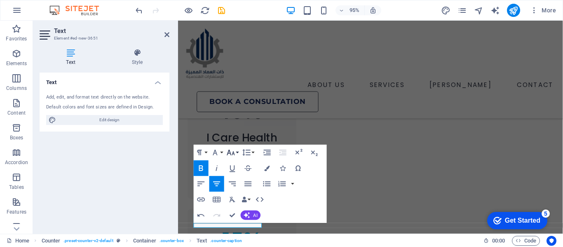
click at [232, 151] on icon "button" at bounding box center [230, 152] width 9 height 9
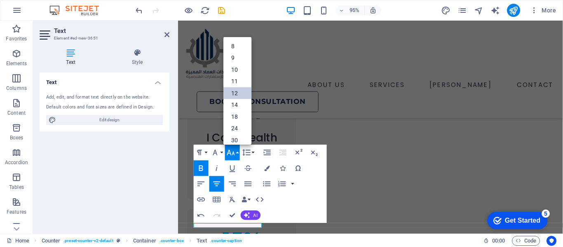
scroll to position [59, 0]
click at [237, 59] on link "18" at bounding box center [237, 61] width 28 height 12
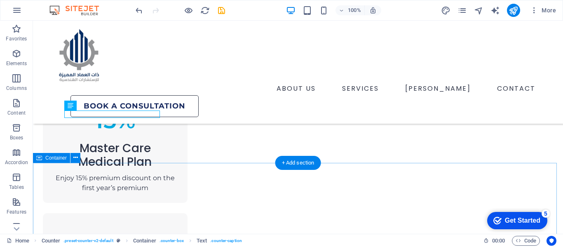
scroll to position [612, 0]
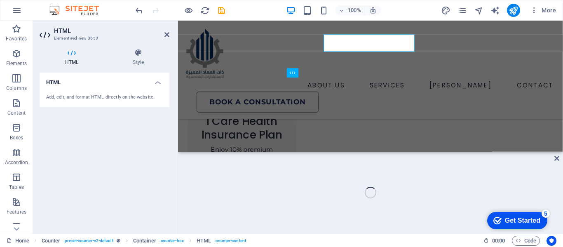
scroll to position [745, 0]
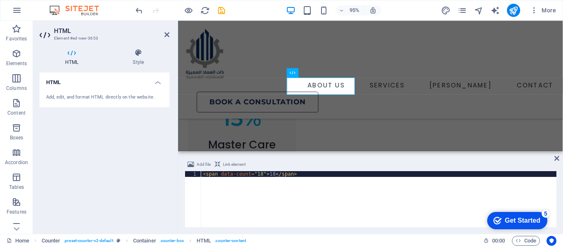
click at [255, 174] on div "< span data-count = "18" > 18 </ span >" at bounding box center [378, 205] width 355 height 68
type textarea "<span data-count="18">18</span>"
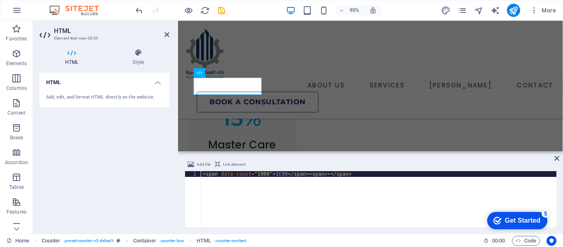
click at [265, 177] on div "< span data-count = "1000" > 1000 </ span > < span > + </ span >" at bounding box center [378, 205] width 355 height 68
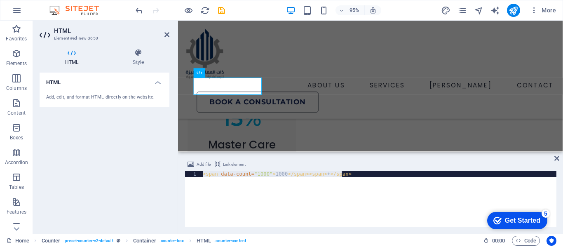
click at [265, 177] on div "< span data-count = "1000" > 1000 </ span > < span > + </ span >" at bounding box center [378, 205] width 355 height 68
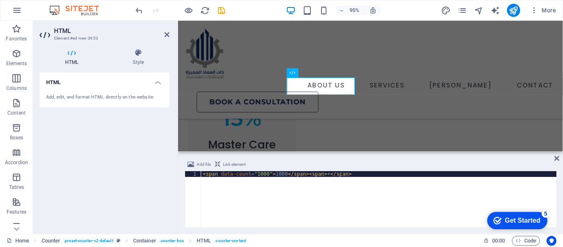
click at [259, 174] on div "< span data-count = "1000" > 1000 </ span > < span > + </ span >" at bounding box center [378, 205] width 355 height 68
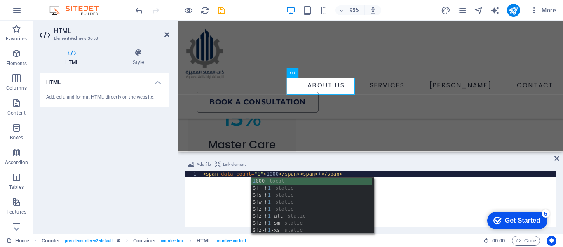
scroll to position [0, 5]
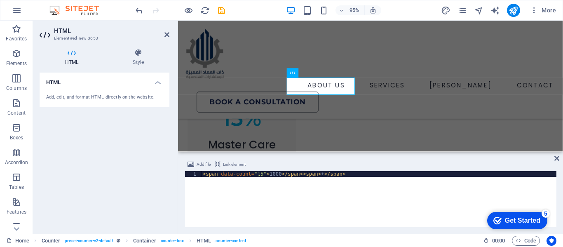
click at [268, 174] on div "< span data-count = "15" > 1000 </ span > < span > + </ span >" at bounding box center [378, 205] width 355 height 68
type textarea "<span data-count="15">15</span><span> +</span>"
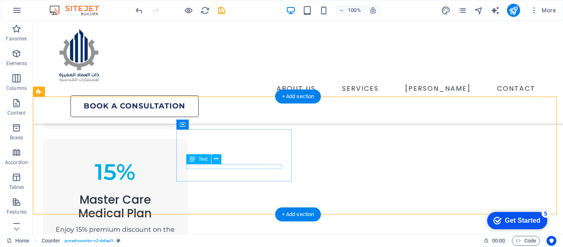
scroll to position [641, 0]
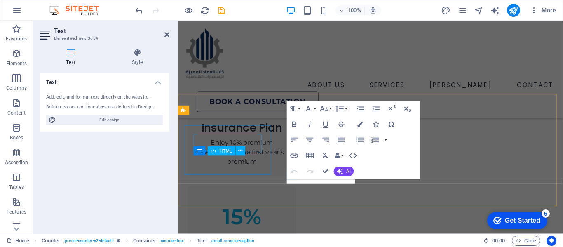
scroll to position [663, 0]
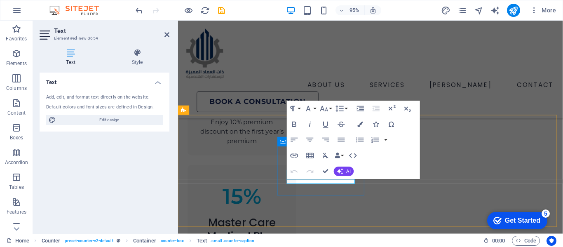
drag, startPoint x: 341, startPoint y: 190, endPoint x: 332, endPoint y: 190, distance: 8.7
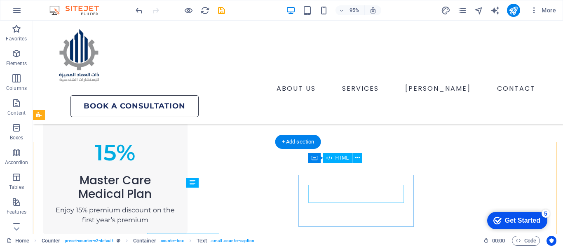
scroll to position [617, 0]
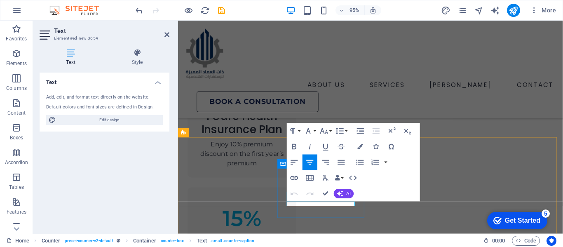
click at [293, 146] on icon "button" at bounding box center [294, 146] width 9 height 9
click at [326, 131] on icon "button" at bounding box center [323, 131] width 9 height 9
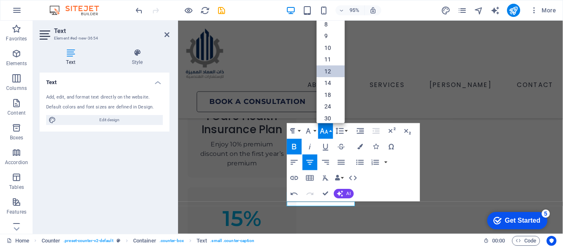
scroll to position [59, 0]
click at [328, 38] on link "18" at bounding box center [331, 39] width 28 height 12
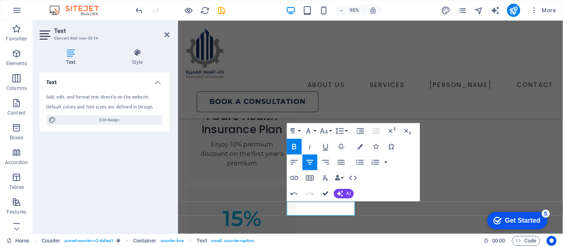
drag, startPoint x: 324, startPoint y: 191, endPoint x: 291, endPoint y: 171, distance: 37.9
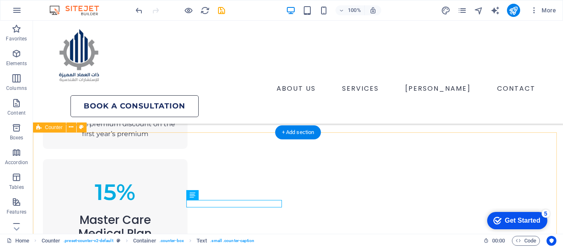
scroll to position [635, 0]
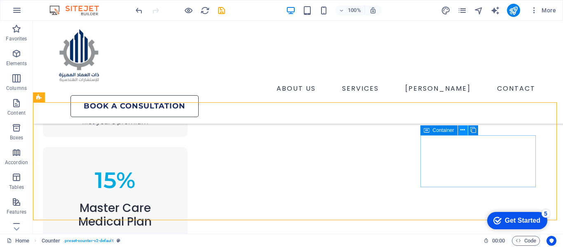
click at [462, 130] on icon at bounding box center [462, 130] width 5 height 9
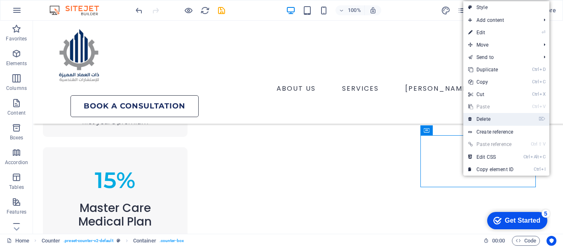
click at [485, 118] on link "⌦ Delete" at bounding box center [490, 119] width 55 height 12
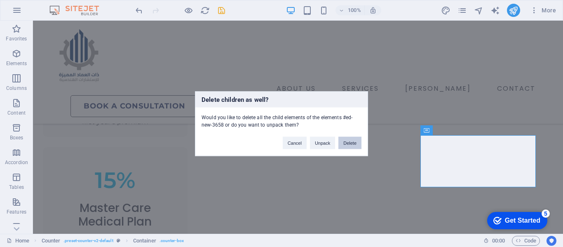
click at [341, 141] on button "Delete" at bounding box center [349, 142] width 23 height 12
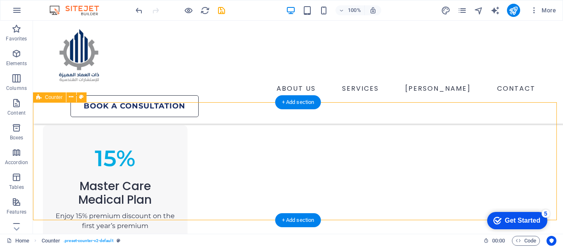
select select "rem"
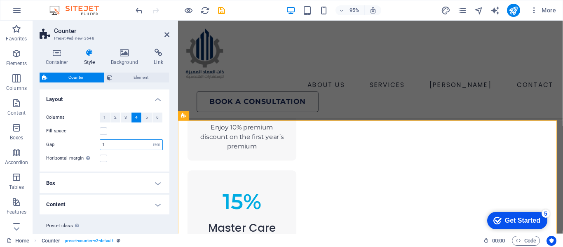
click at [112, 144] on input "1" at bounding box center [131, 145] width 62 height 10
click at [112, 143] on input "0" at bounding box center [131, 145] width 62 height 10
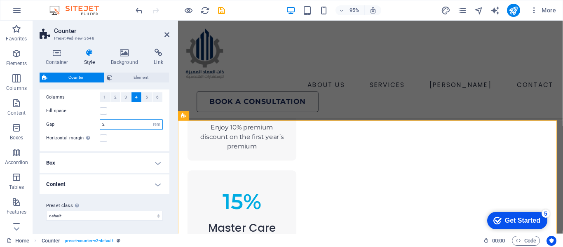
scroll to position [0, 0]
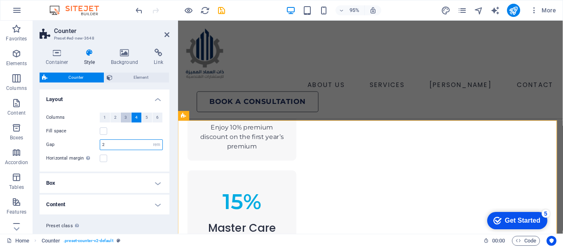
type input "2"
click at [128, 120] on button "3" at bounding box center [126, 118] width 10 height 10
click at [165, 33] on icon at bounding box center [166, 34] width 5 height 7
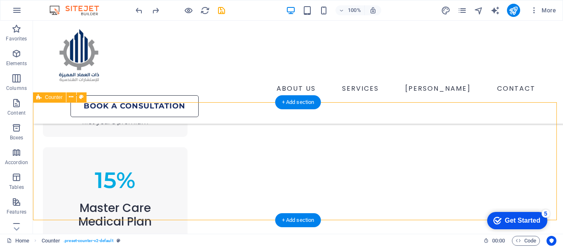
select select "rem"
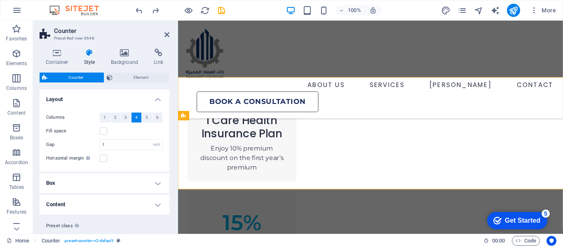
scroll to position [657, 0]
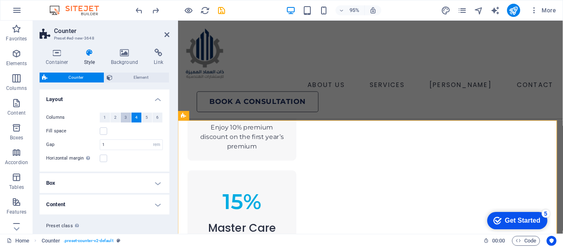
click at [124, 118] on span "3" at bounding box center [125, 118] width 2 height 10
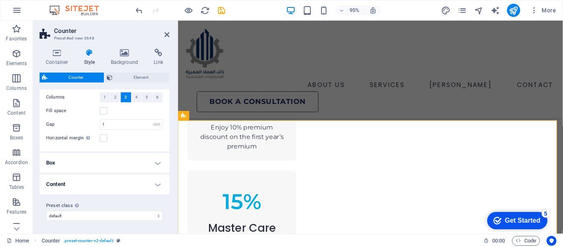
scroll to position [0, 0]
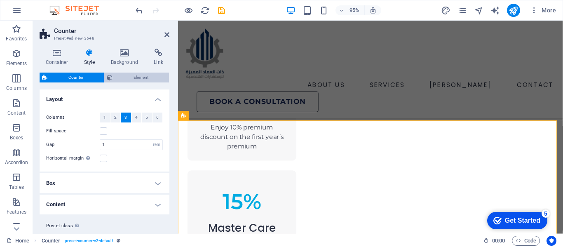
click at [129, 75] on span "Element" at bounding box center [141, 78] width 52 height 10
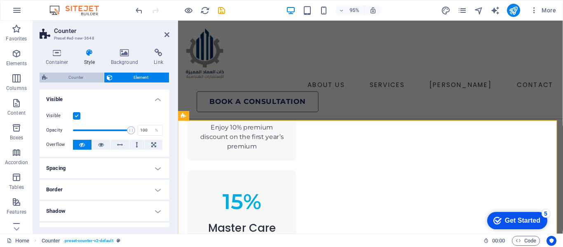
click at [67, 81] on span "Counter" at bounding box center [76, 78] width 52 height 10
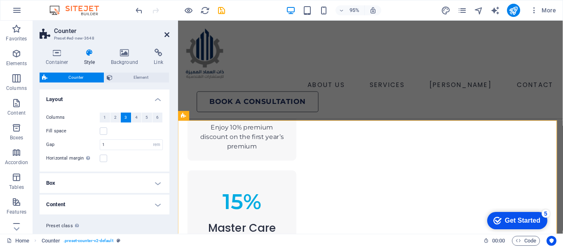
click at [167, 37] on icon at bounding box center [166, 34] width 5 height 7
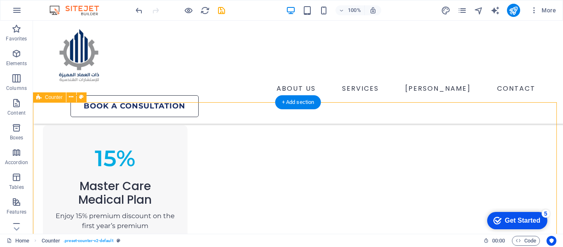
scroll to position [635, 0]
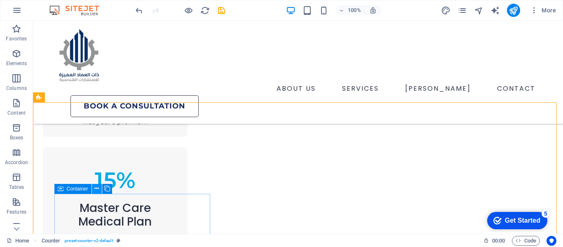
click at [97, 189] on icon at bounding box center [96, 188] width 5 height 9
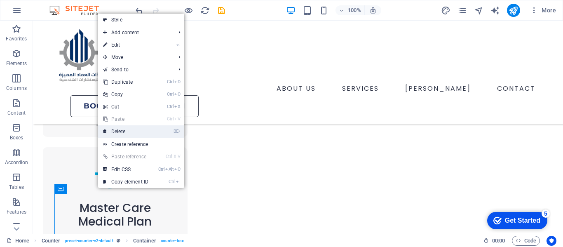
click at [115, 129] on link "⌦ Delete" at bounding box center [125, 131] width 55 height 12
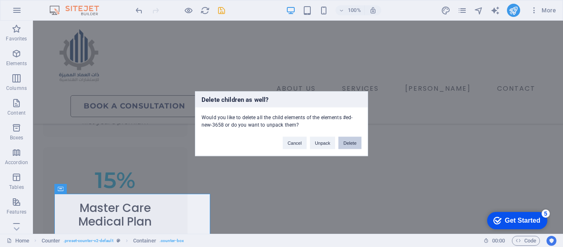
click at [343, 143] on button "Delete" at bounding box center [349, 142] width 23 height 12
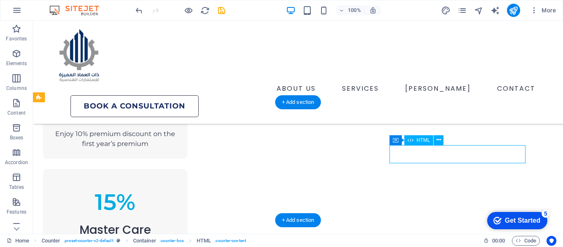
scroll to position [745, 0]
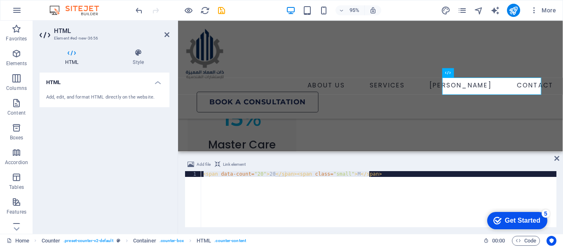
click at [344, 173] on div "< span data-count = "20" > 20 </ span > < span class = "small" > M </ span >" at bounding box center [378, 199] width 355 height 56
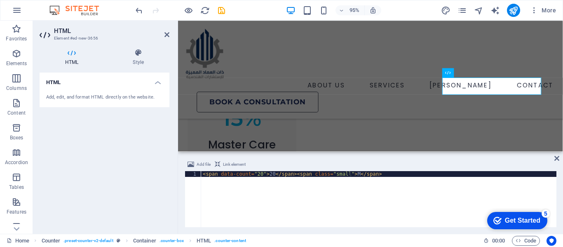
click at [350, 173] on div "< span data-count = "20" > 20 </ span > < span class = "small" > M </ span >" at bounding box center [378, 205] width 355 height 68
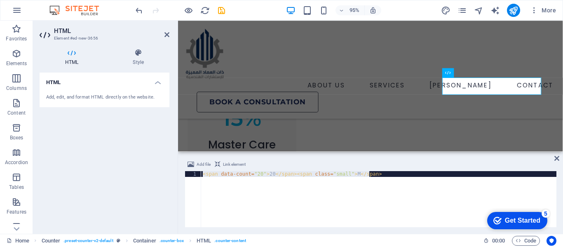
paste textarea "1000">1000</span><span> +"
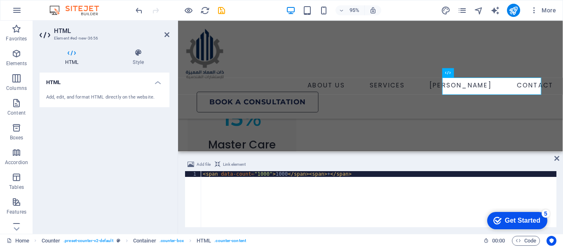
click at [253, 174] on div "< span data-count = "1000" > 1000 </ span > < span > + </ span >" at bounding box center [378, 205] width 355 height 68
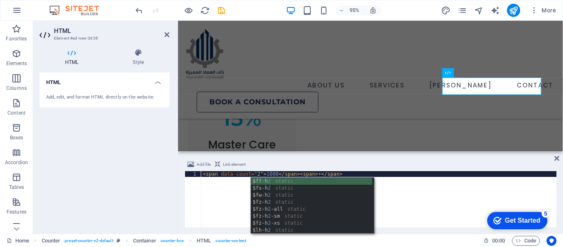
scroll to position [0, 5]
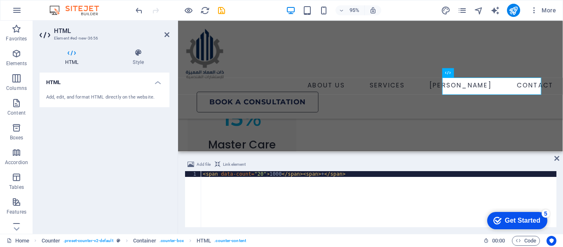
click at [267, 176] on div "< span data-count = "20" > 1000 </ span > < span > + </ span >" at bounding box center [378, 205] width 355 height 68
type textarea "<span data-count="20">20</span><span> +</span>"
click at [303, 153] on div "Add file Link element <span data-count="20">20</span><span> +</span> 1 < span d…" at bounding box center [370, 193] width 385 height 81
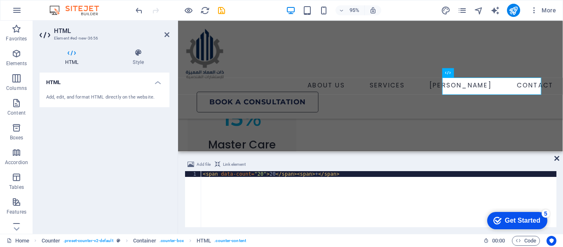
click at [555, 157] on icon at bounding box center [556, 158] width 5 height 7
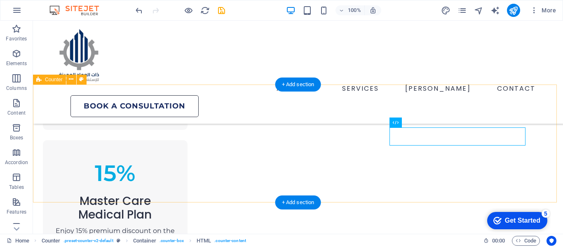
scroll to position [641, 0]
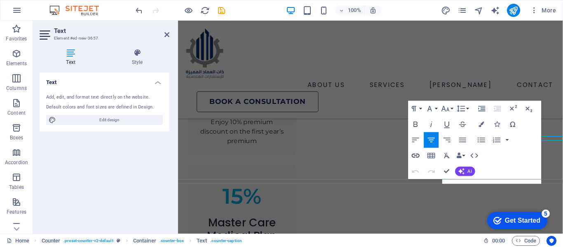
scroll to position [663, 0]
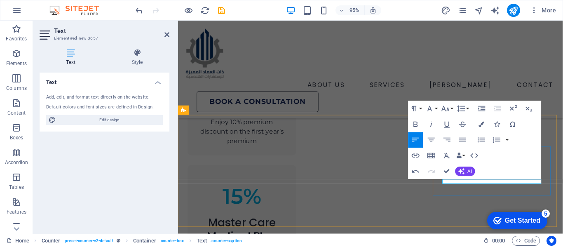
click at [433, 138] on icon "button" at bounding box center [431, 140] width 7 height 5
click at [417, 126] on icon "button" at bounding box center [415, 124] width 4 height 5
click at [443, 107] on icon "button" at bounding box center [445, 108] width 9 height 9
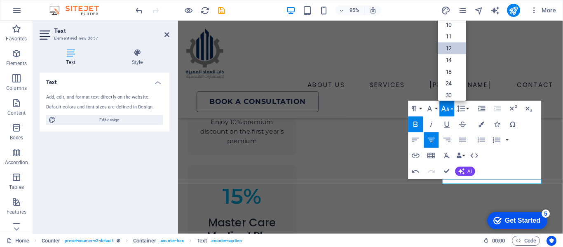
scroll to position [0, 0]
click at [456, 69] on link "18" at bounding box center [452, 73] width 28 height 12
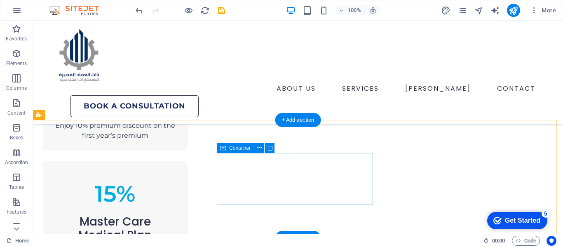
scroll to position [617, 0]
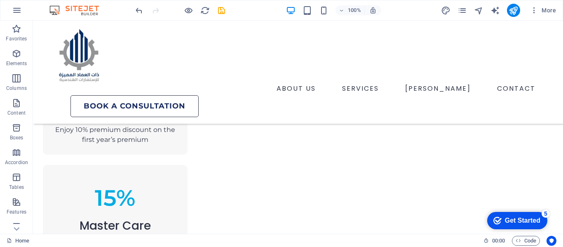
click at [227, 9] on div "100% More" at bounding box center [346, 10] width 425 height 13
click at [225, 9] on icon "save" at bounding box center [221, 10] width 9 height 9
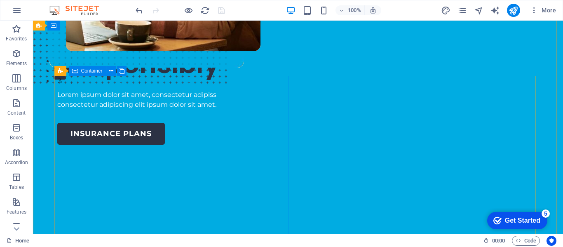
scroll to position [0, 0]
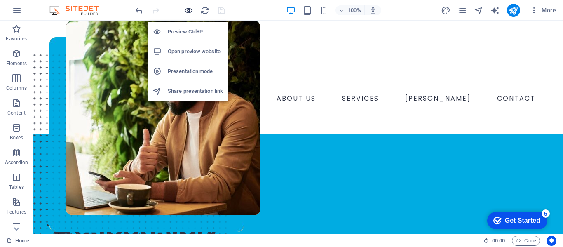
click at [189, 12] on icon "button" at bounding box center [188, 10] width 9 height 9
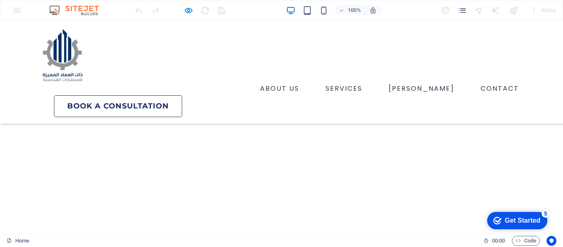
scroll to position [3032, 0]
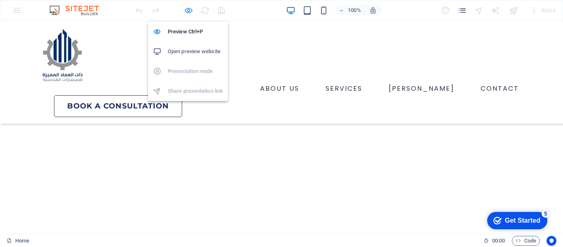
click at [185, 13] on icon "button" at bounding box center [188, 10] width 9 height 9
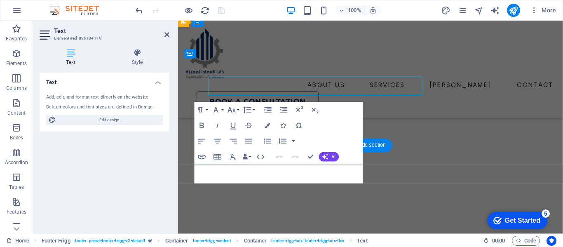
scroll to position [3114, 0]
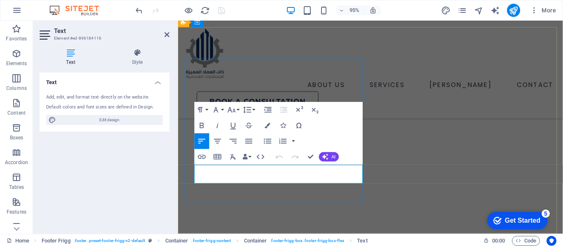
click at [227, 115] on icon "button" at bounding box center [231, 109] width 9 height 9
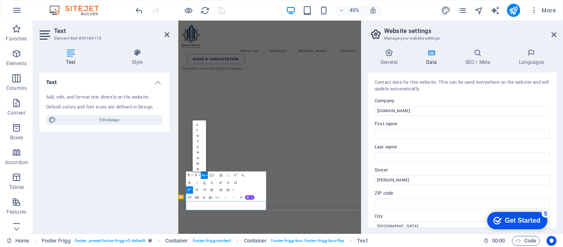
scroll to position [41, 0]
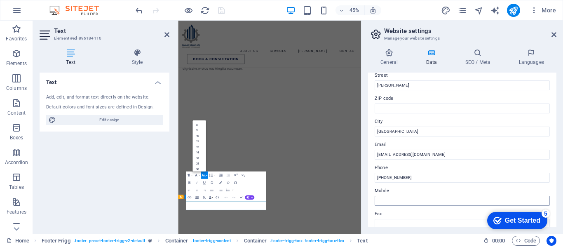
scroll to position [82, 0]
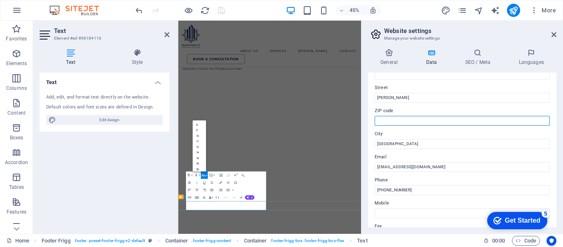
click at [385, 122] on input "ZIP code" at bounding box center [462, 121] width 175 height 10
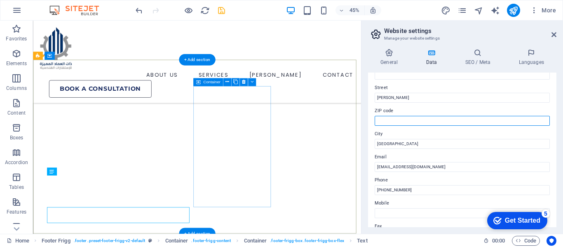
scroll to position [3058, 0]
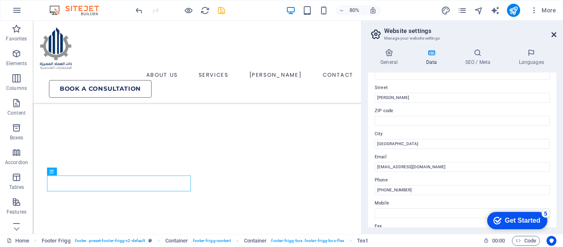
click at [553, 33] on icon at bounding box center [553, 34] width 5 height 7
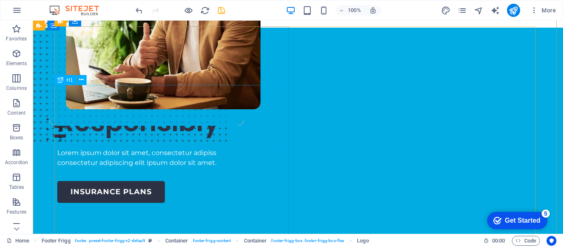
scroll to position [0, 0]
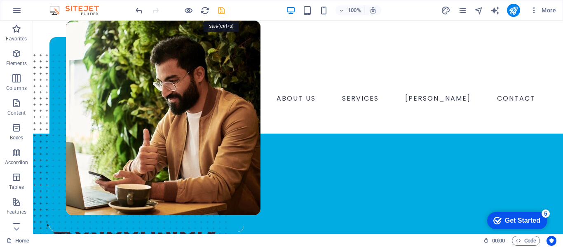
click at [219, 8] on icon "save" at bounding box center [221, 10] width 9 height 9
